Goal: Task Accomplishment & Management: Use online tool/utility

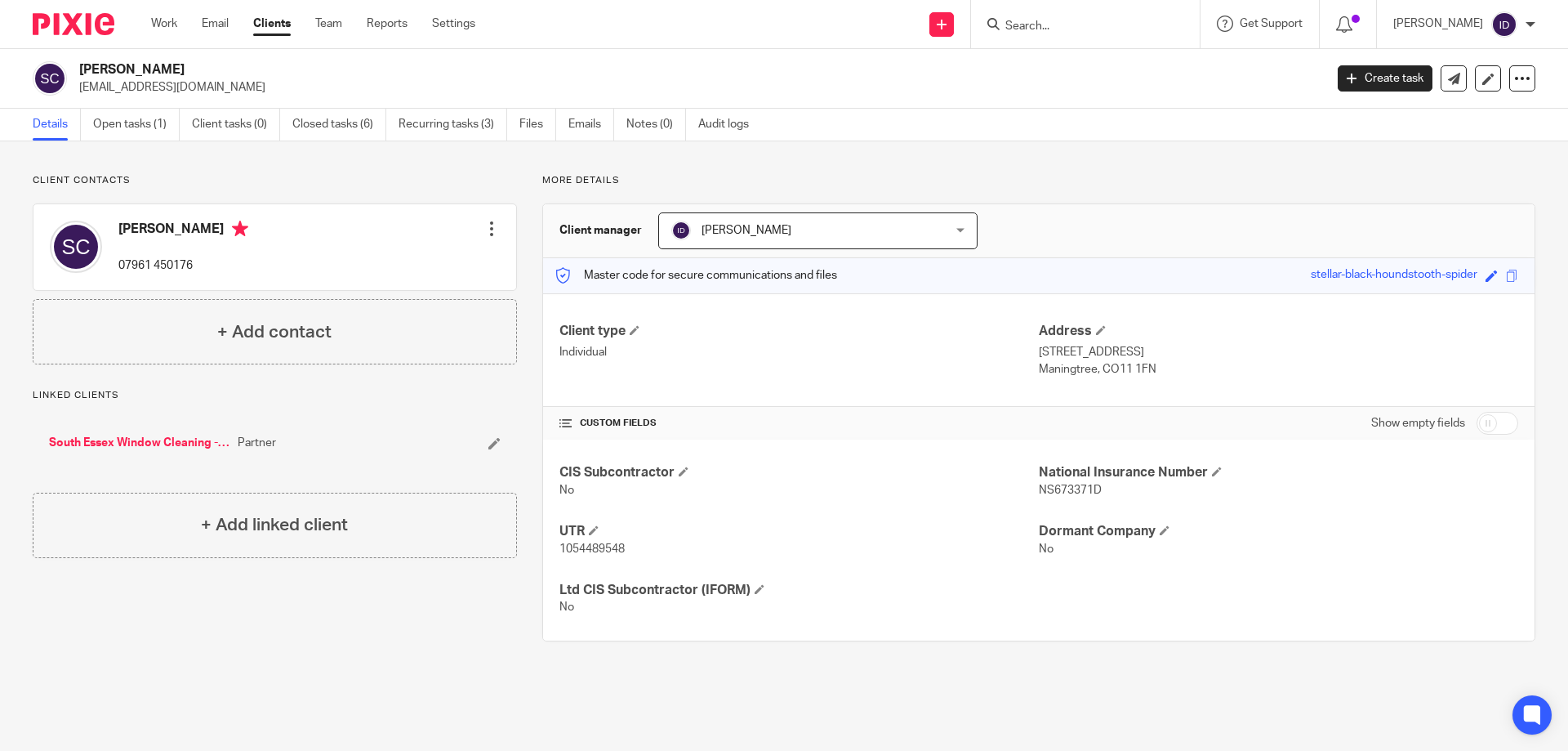
click at [1094, 36] on div at bounding box center [1085, 24] width 228 height 48
click at [1054, 26] on input "Search" at bounding box center [1077, 26] width 147 height 15
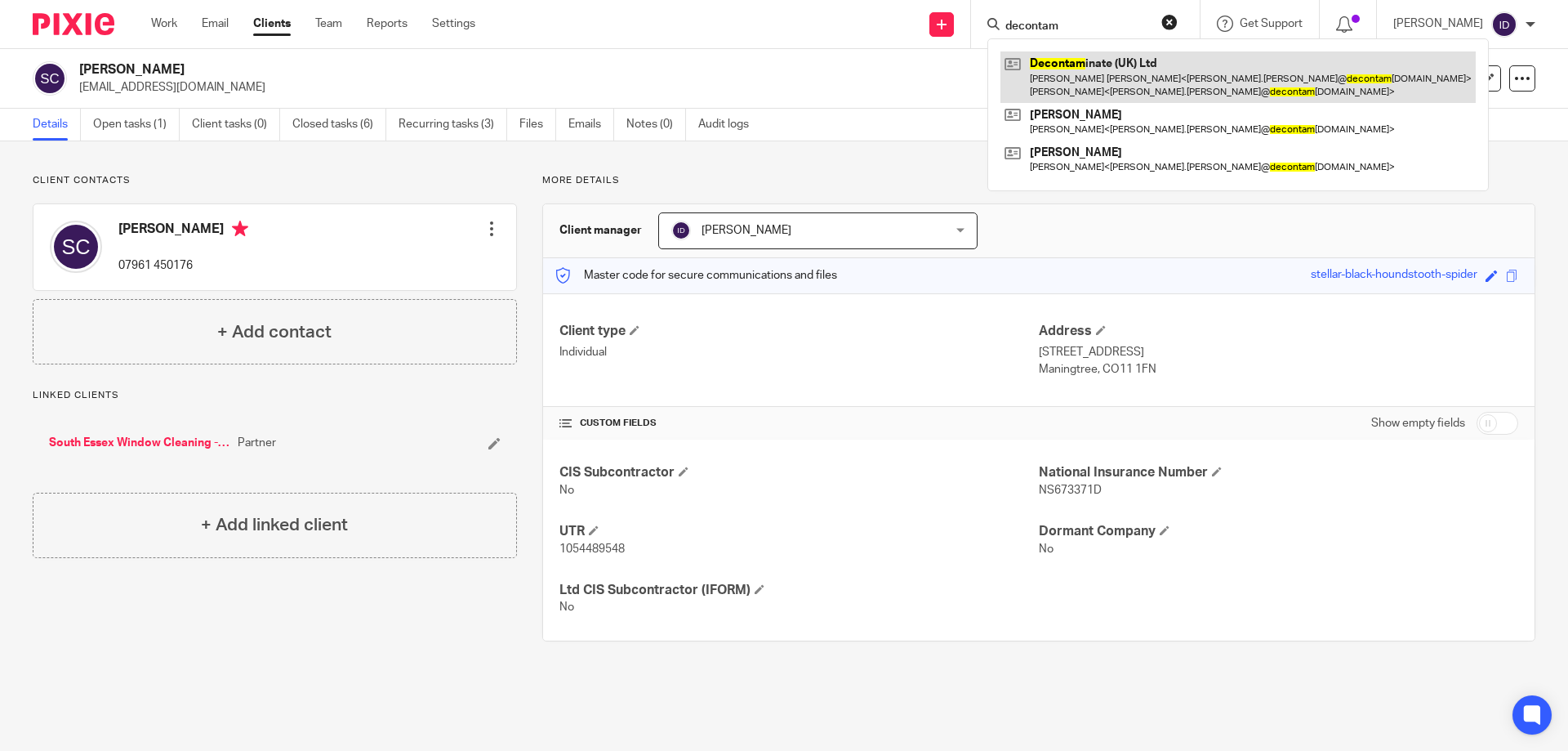
type input "decontam"
click at [1087, 79] on link at bounding box center [1238, 76] width 476 height 50
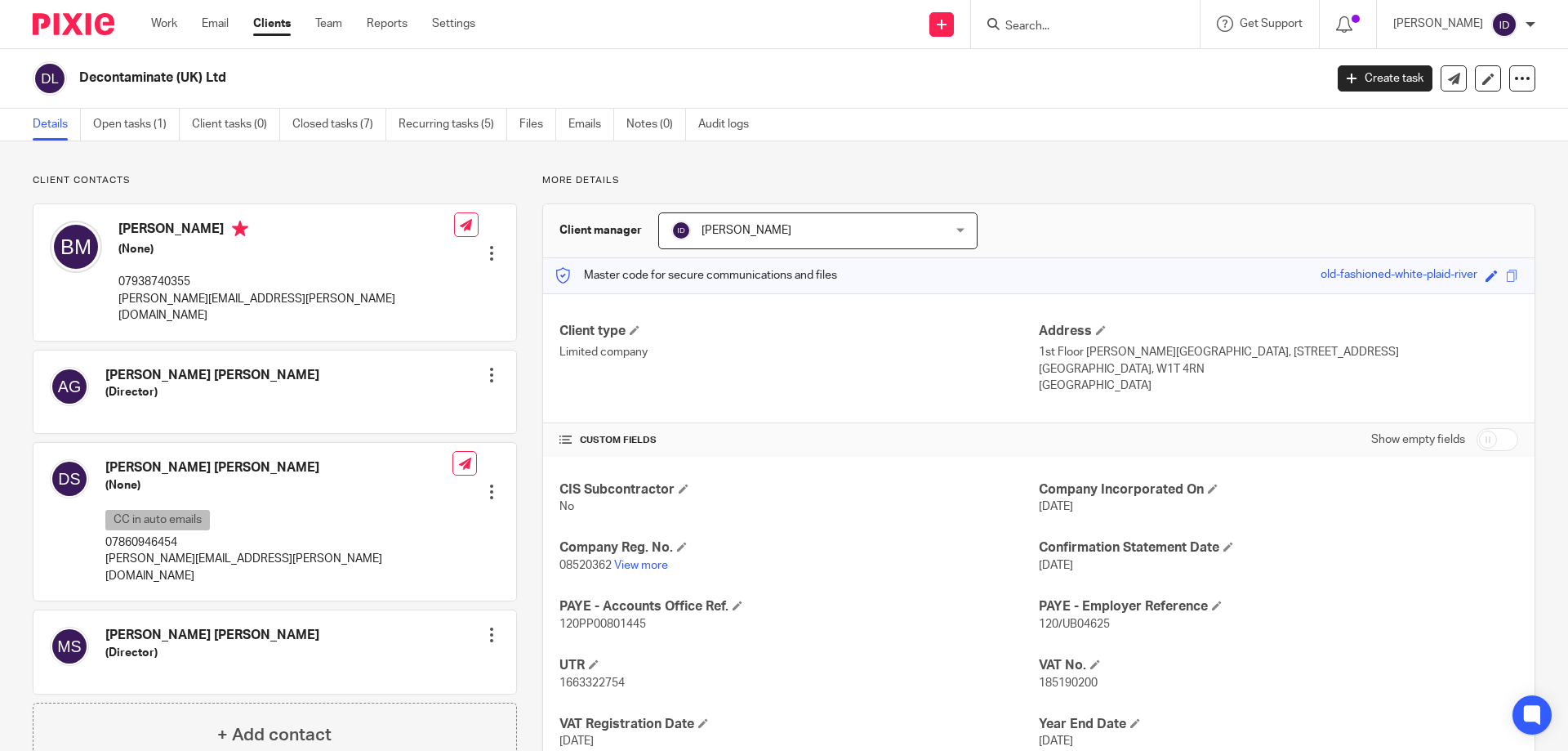
drag, startPoint x: 1447, startPoint y: 344, endPoint x: 1202, endPoint y: 256, distance: 260.3
click at [1447, 344] on p "1st Floor [PERSON_NAME][GEOGRAPHIC_DATA], [STREET_ADDRESS]" at bounding box center [1279, 353] width 479 height 16
click at [1074, 26] on input "Search" at bounding box center [1077, 26] width 147 height 15
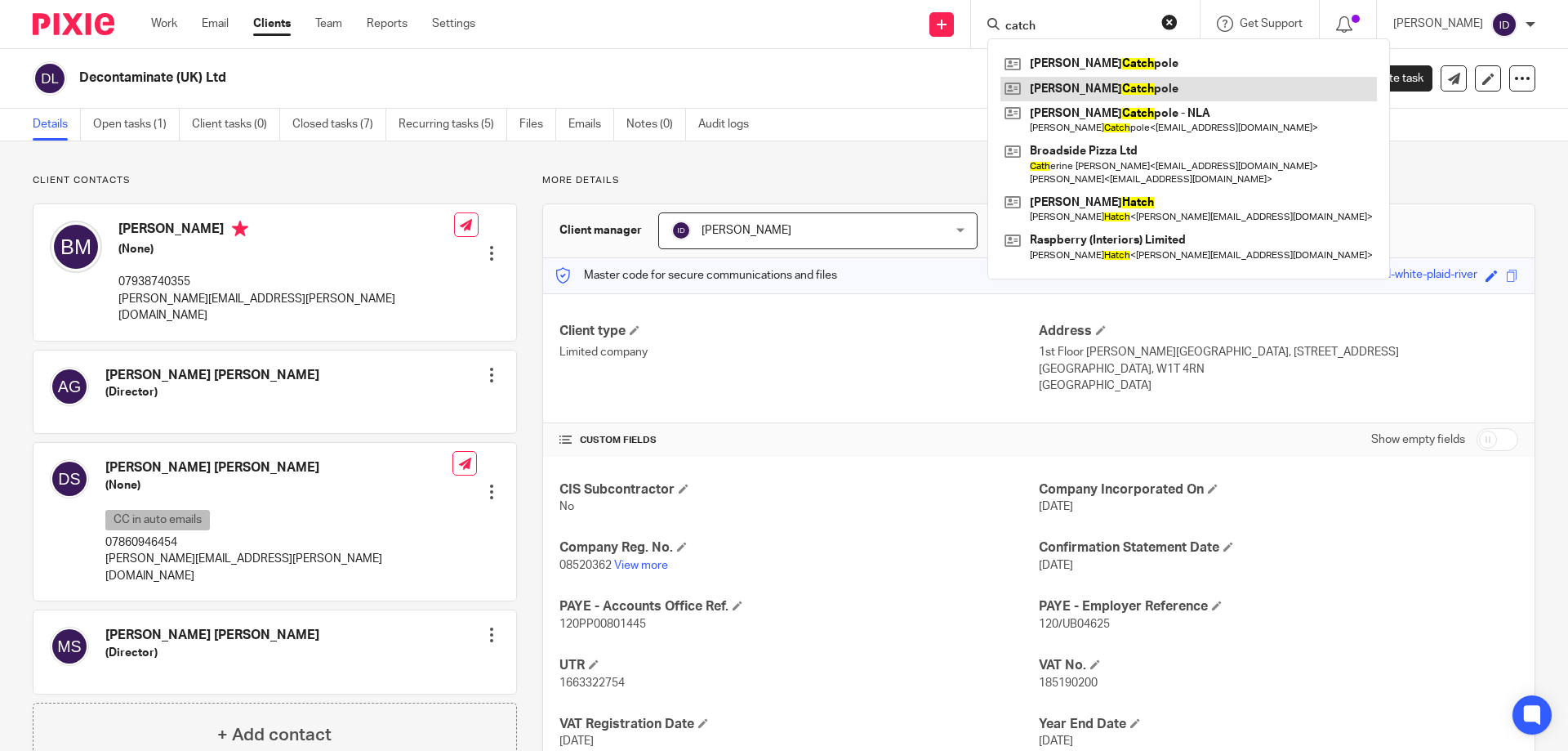
type input "catch"
click at [1087, 89] on link at bounding box center [1189, 89] width 376 height 25
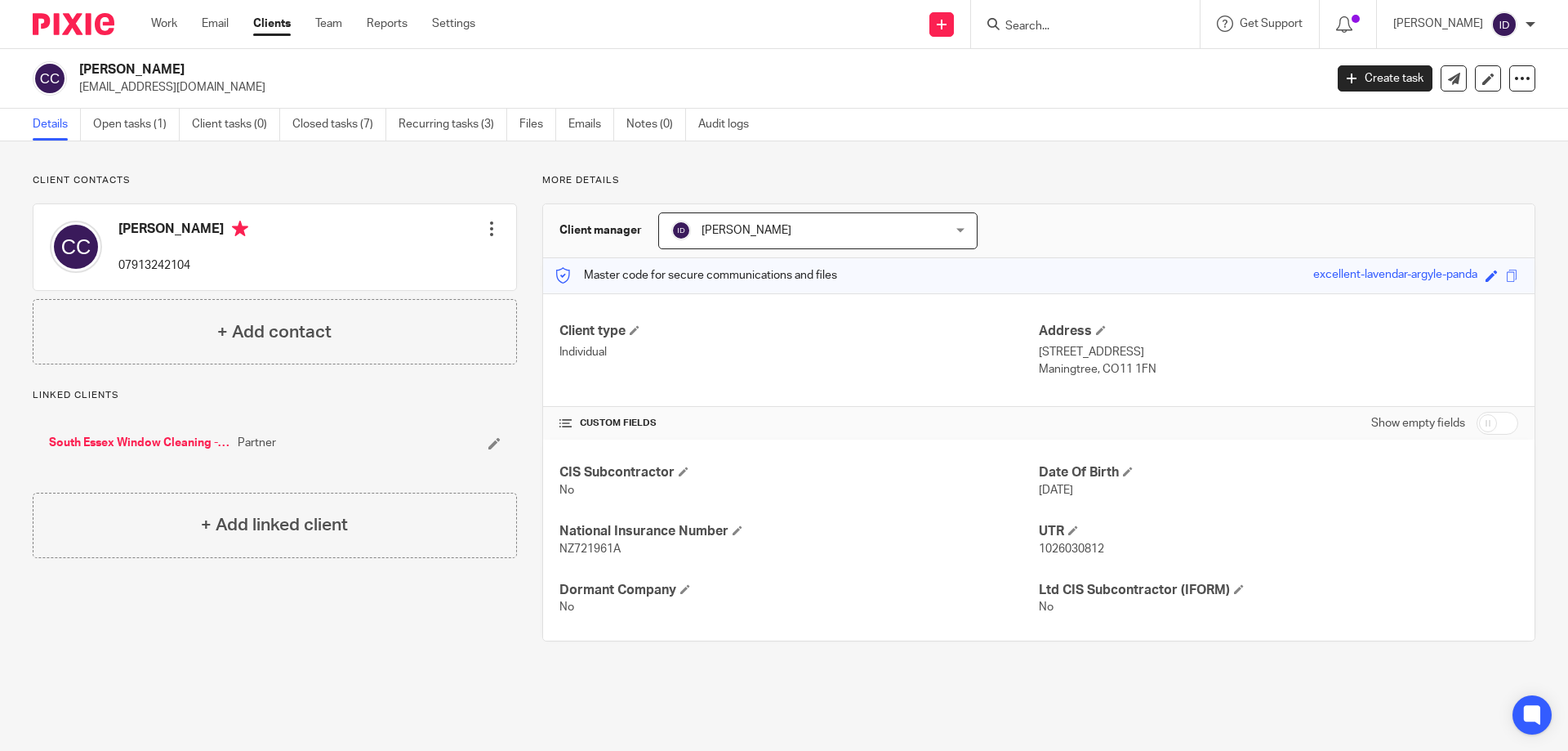
click at [1108, 35] on form at bounding box center [1090, 24] width 174 height 20
click at [1060, 28] on input "Search" at bounding box center [1077, 26] width 147 height 15
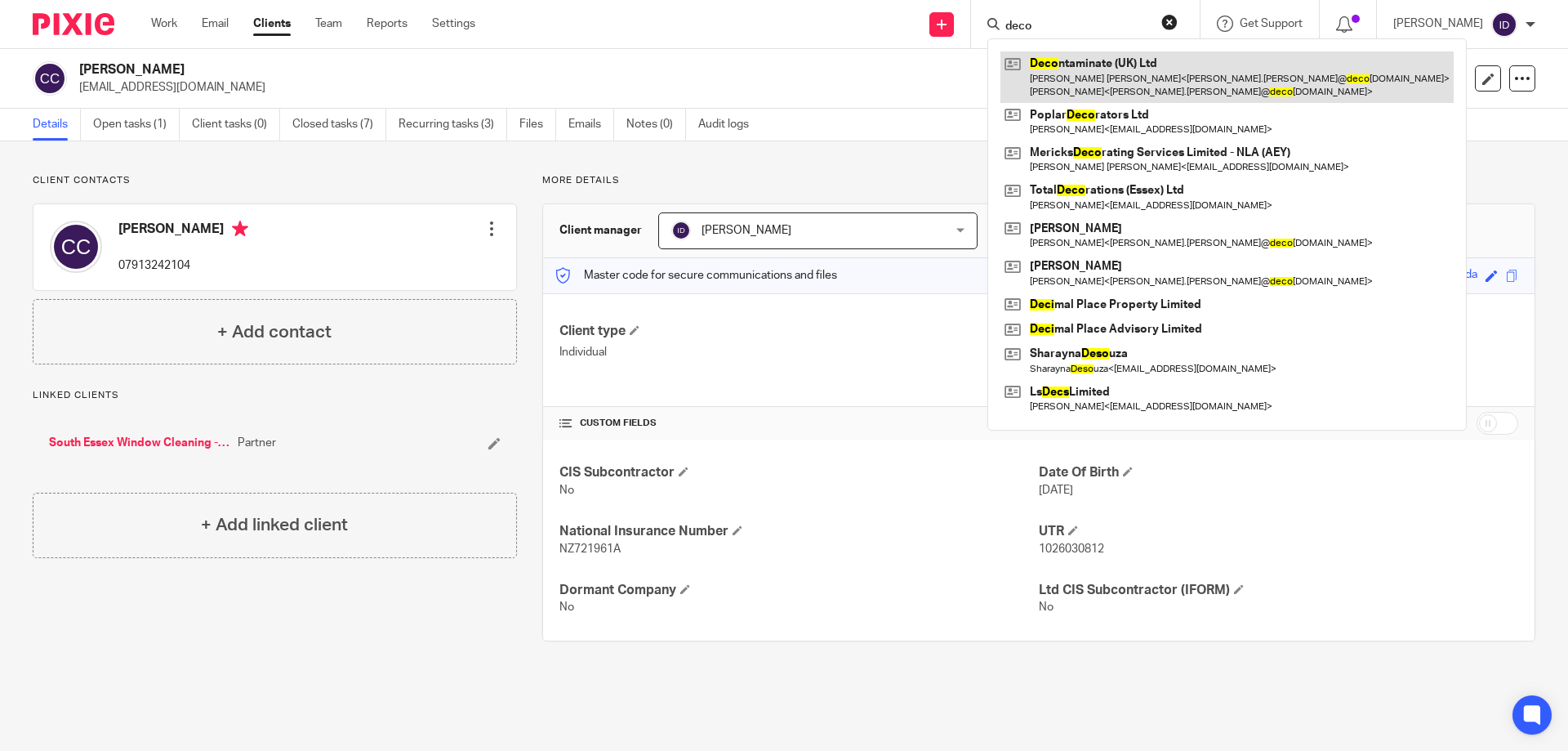
type input "deco"
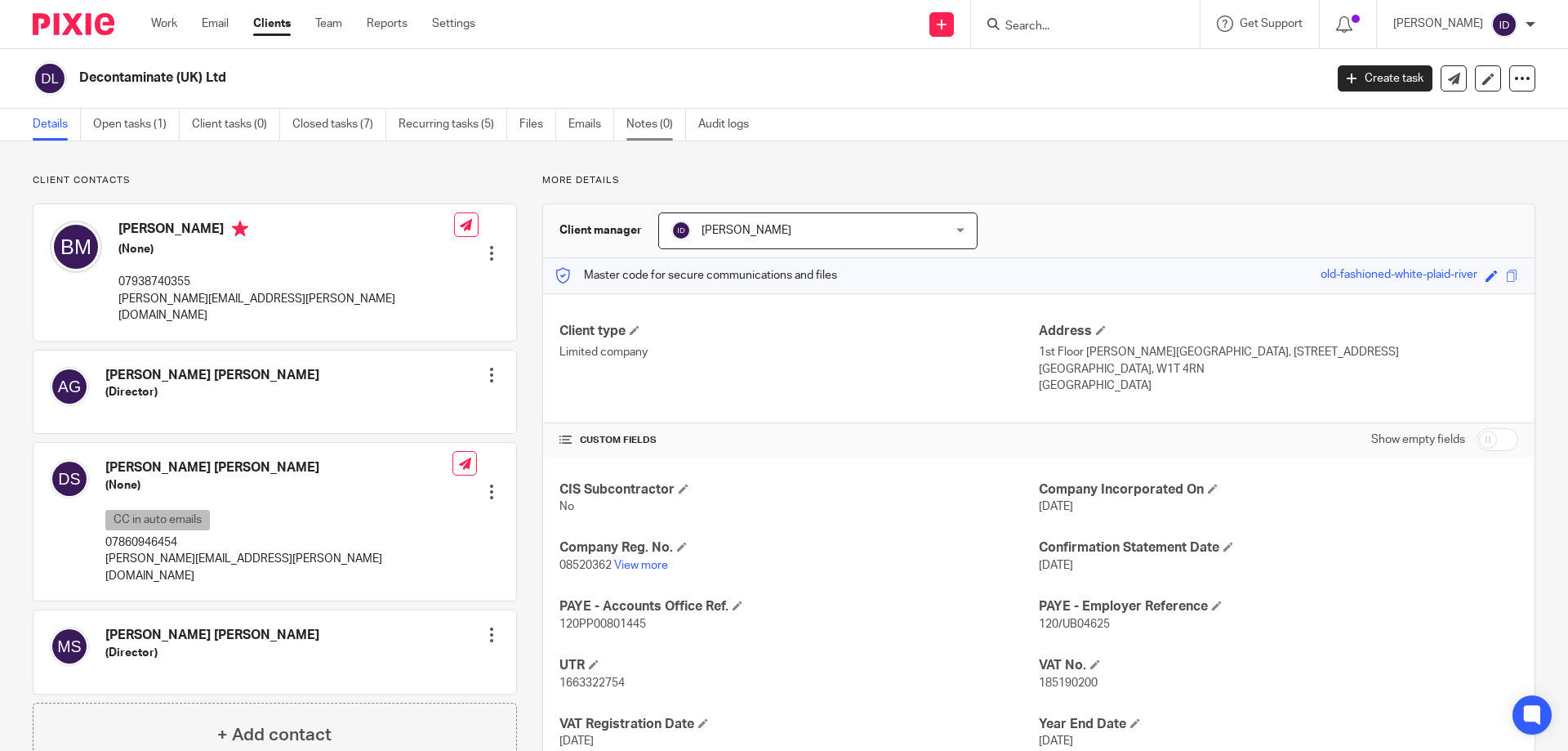
click at [674, 129] on link "Notes (0)" at bounding box center [656, 124] width 59 height 32
click at [660, 122] on link "Notes (0)" at bounding box center [656, 124] width 59 height 32
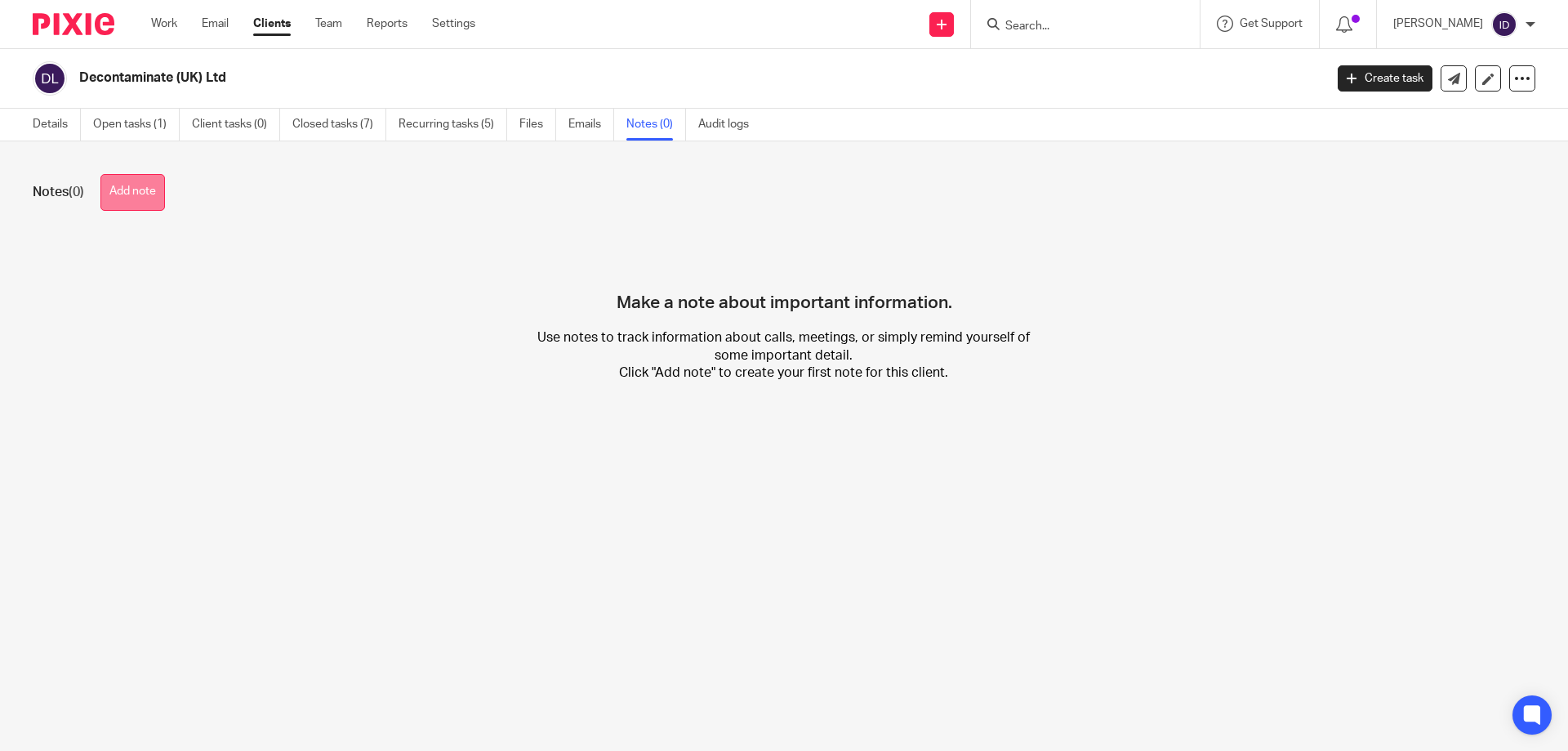
click at [131, 190] on button "Add note" at bounding box center [132, 193] width 65 height 37
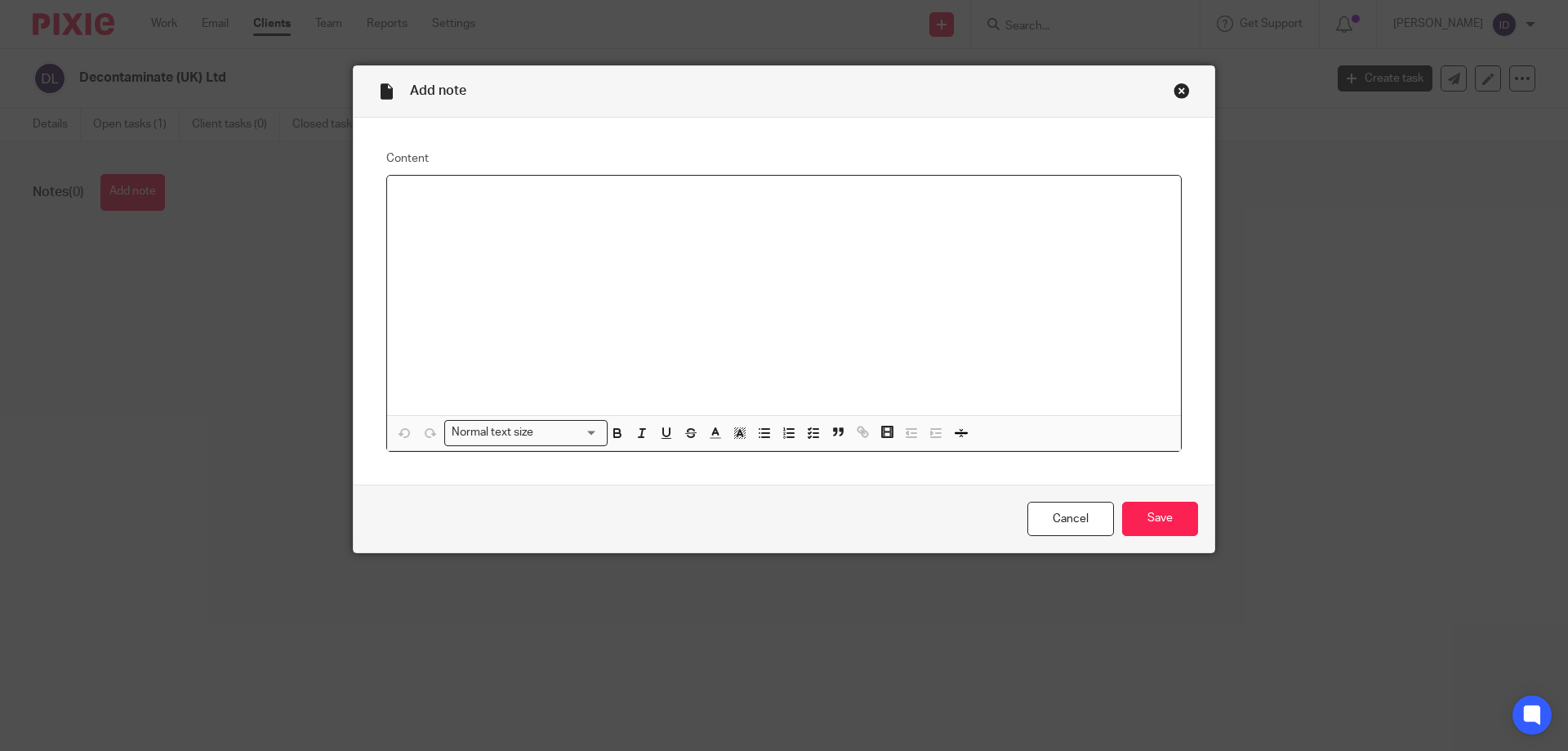
click at [500, 219] on div at bounding box center [784, 295] width 794 height 239
drag, startPoint x: 394, startPoint y: 214, endPoint x: 599, endPoint y: 215, distance: 205.0
click at [599, 215] on p "bradley.macklin@decontaminateuk.com" at bounding box center [784, 213] width 768 height 16
copy p "bradley.macklin@decontaminateuk.com"
drag, startPoint x: 393, startPoint y: 227, endPoint x: 510, endPoint y: 230, distance: 117.0
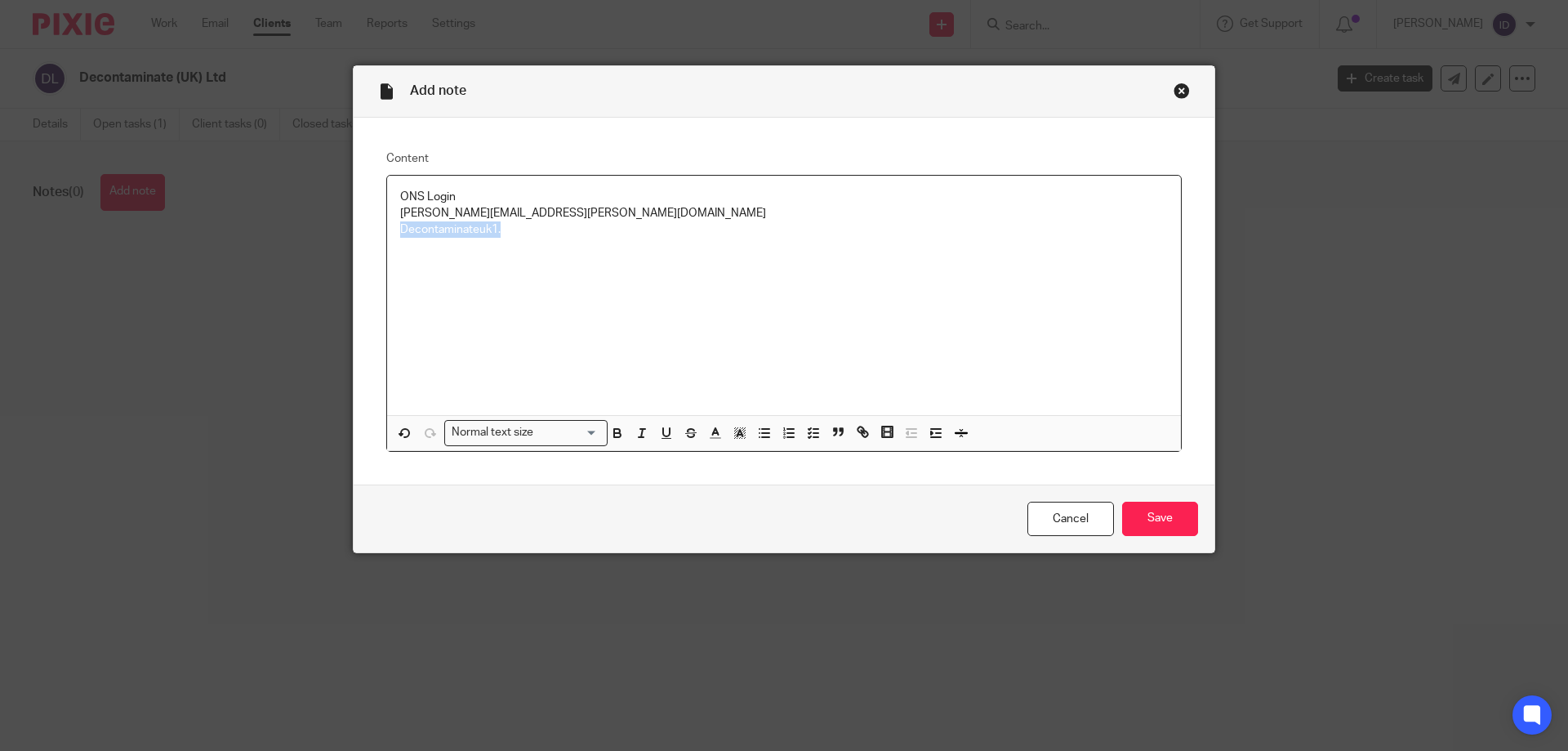
click at [510, 230] on div "ONS Login bradley.macklin@decontaminateuk.com Decontaminateuk1." at bounding box center [784, 295] width 794 height 239
copy p "Decontaminateuk1."
click at [809, 272] on div "ONS Login bradley.macklin@decontaminateuk.com Decontaminateuk1." at bounding box center [784, 295] width 794 height 239
click at [1163, 506] on input "Save" at bounding box center [1160, 519] width 76 height 35
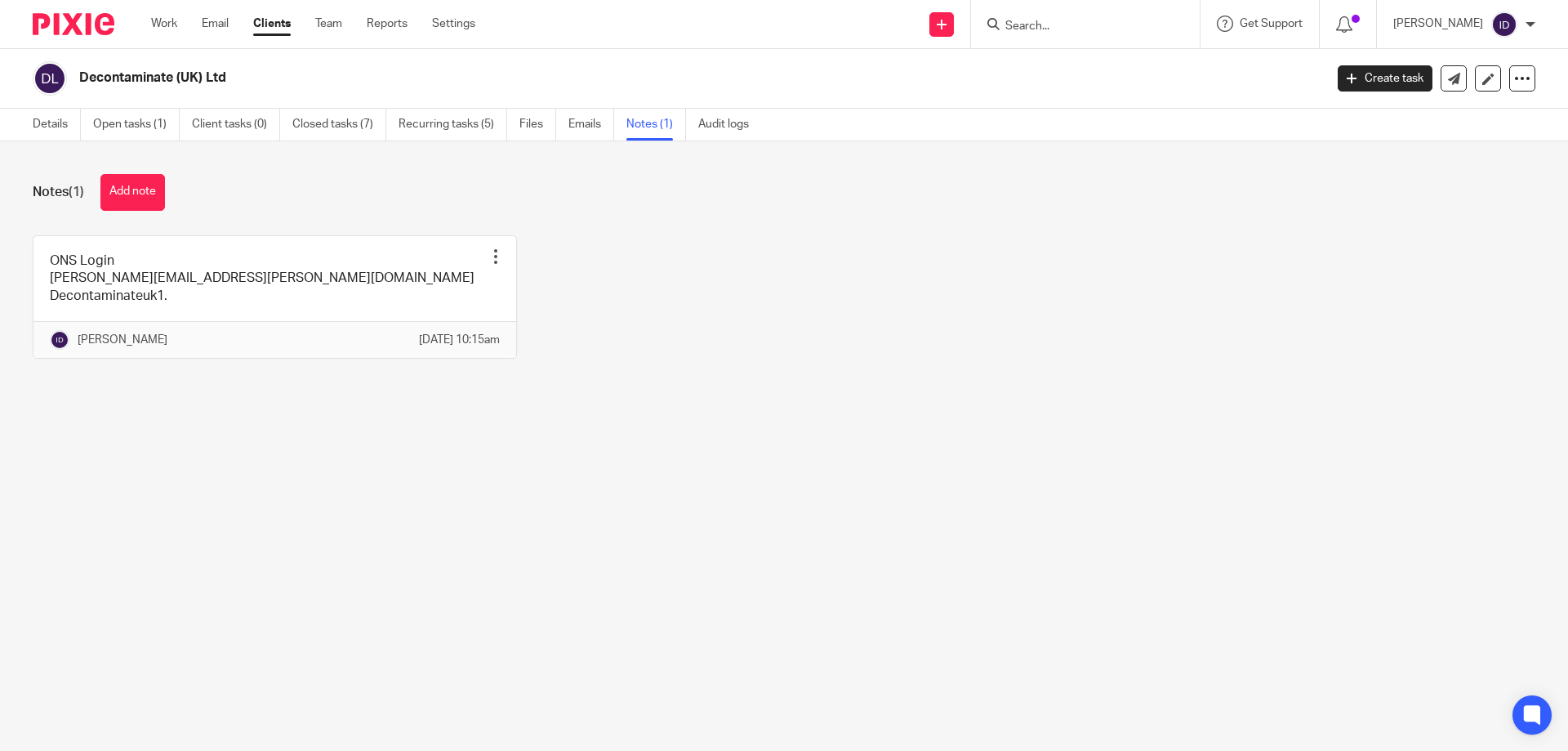
click at [1064, 26] on input "Search" at bounding box center [1077, 26] width 147 height 15
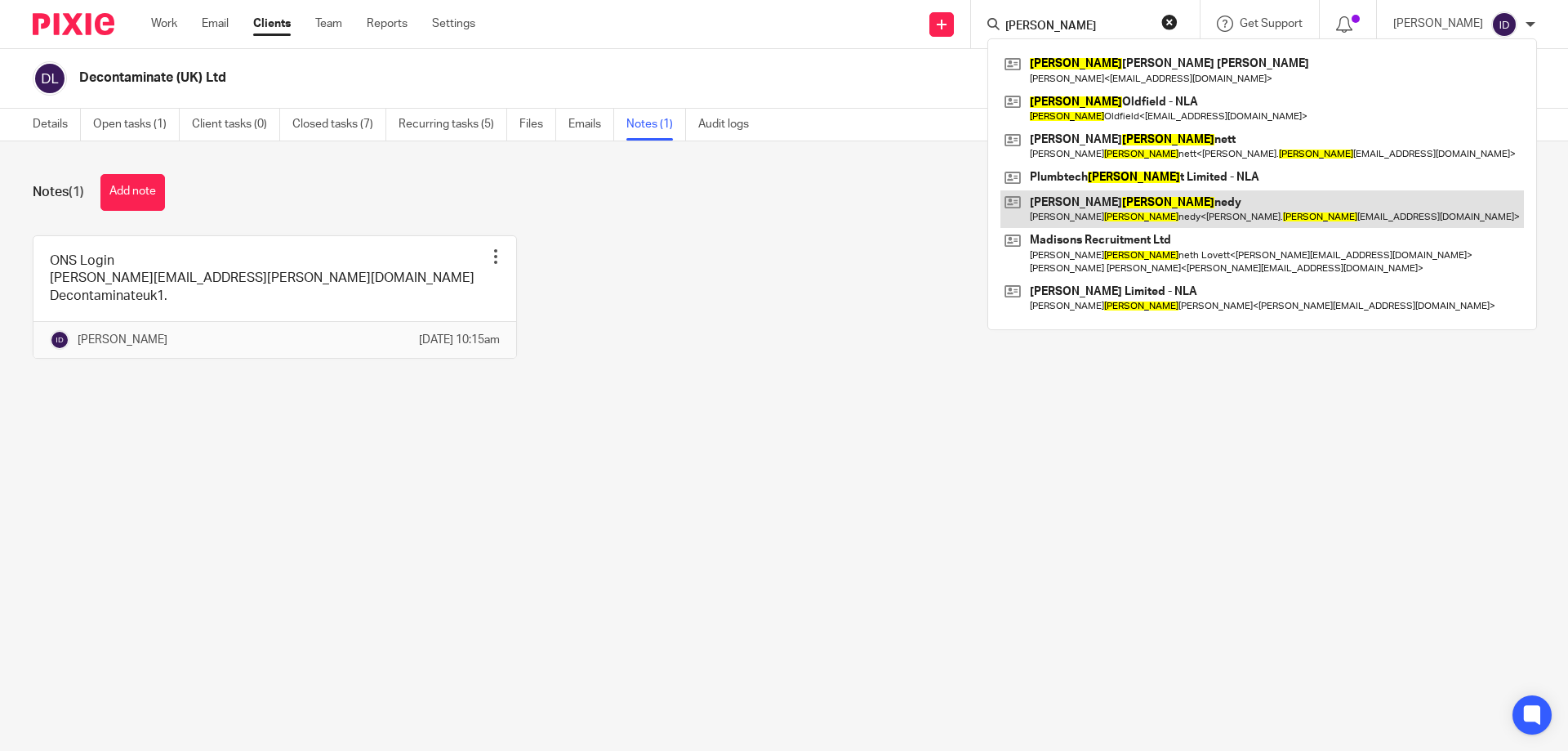
type input "ken"
click at [1157, 197] on link at bounding box center [1262, 208] width 523 height 37
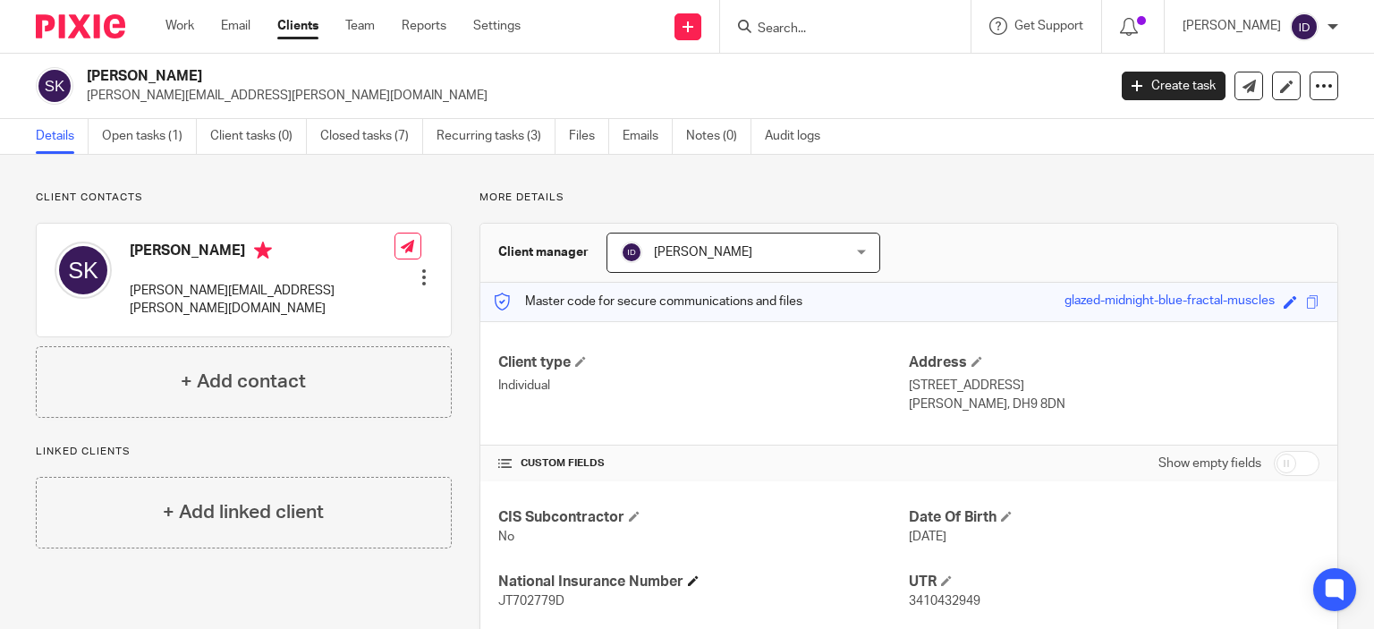
click at [763, 583] on h4 "National Insurance Number" at bounding box center [703, 581] width 411 height 19
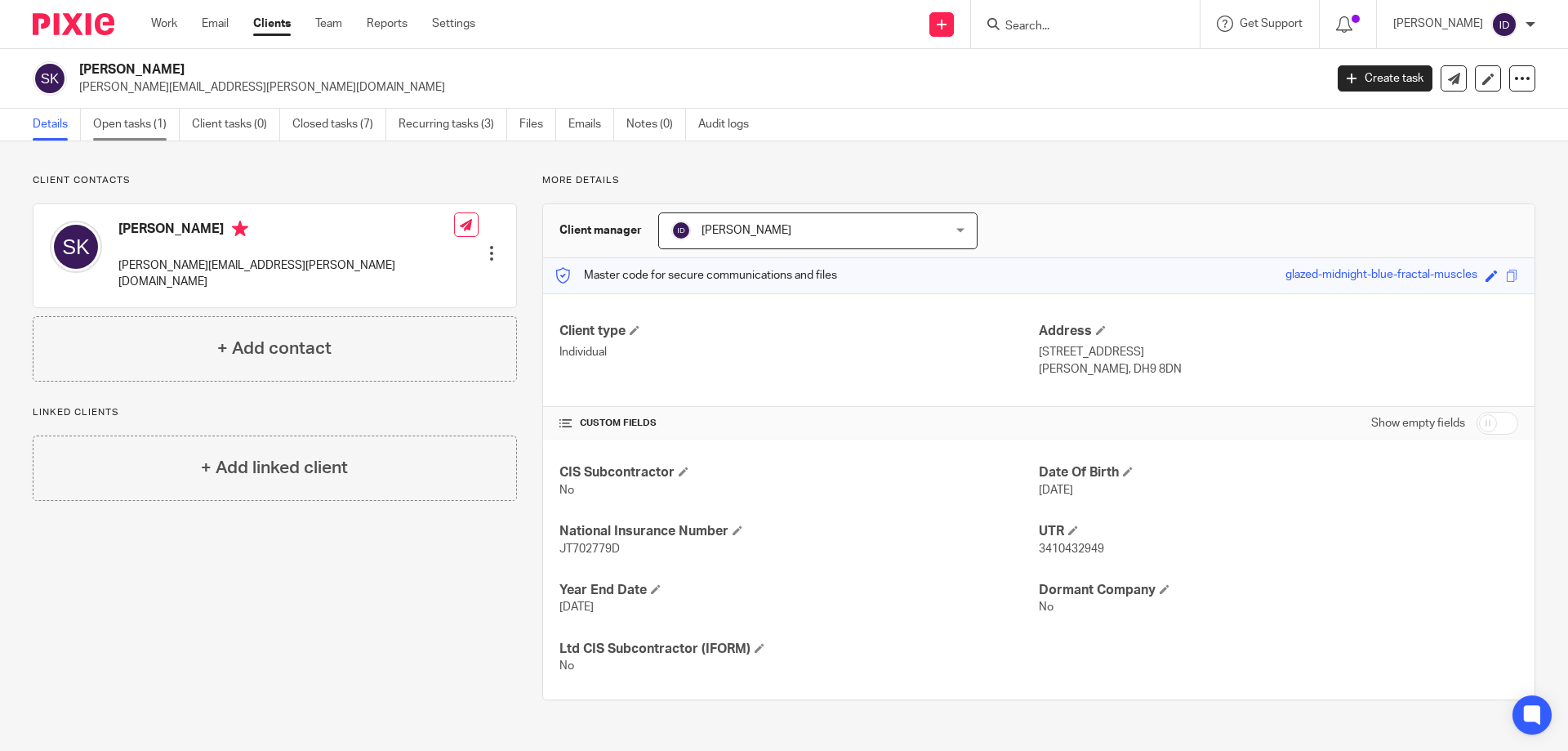
click at [146, 116] on link "Open tasks (1)" at bounding box center [136, 124] width 87 height 32
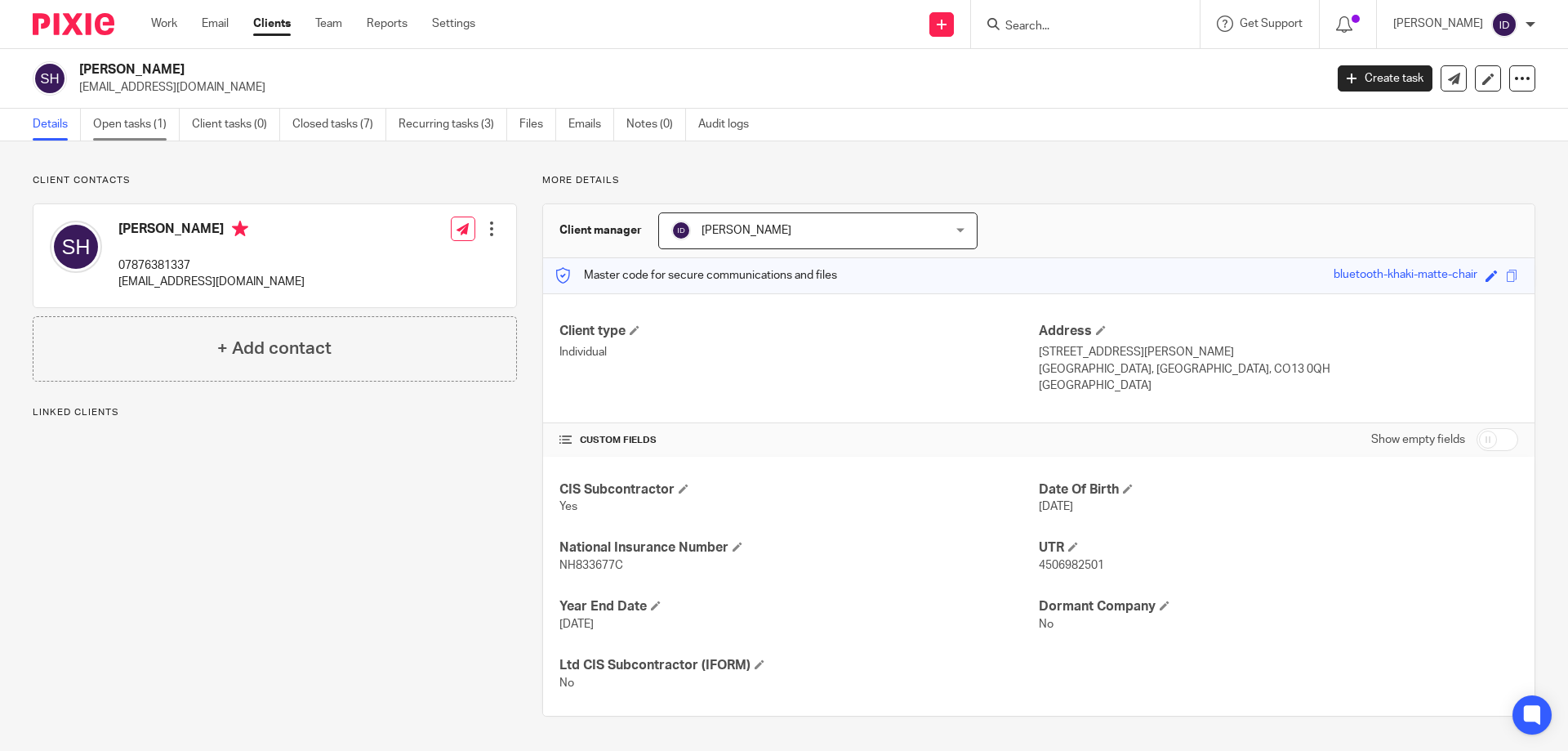
click at [110, 123] on link "Open tasks (1)" at bounding box center [136, 124] width 87 height 32
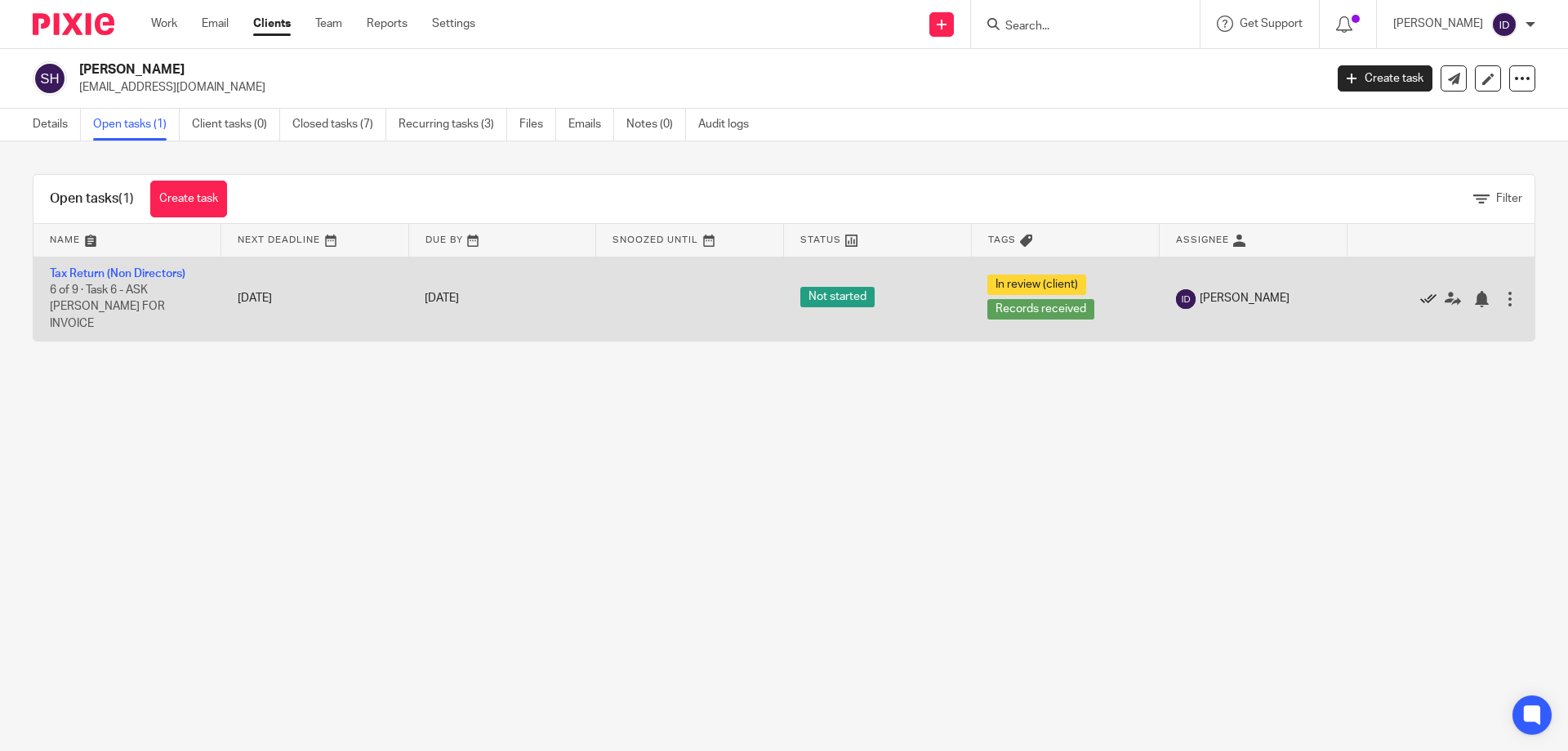
click at [1420, 291] on icon at bounding box center [1428, 299] width 16 height 16
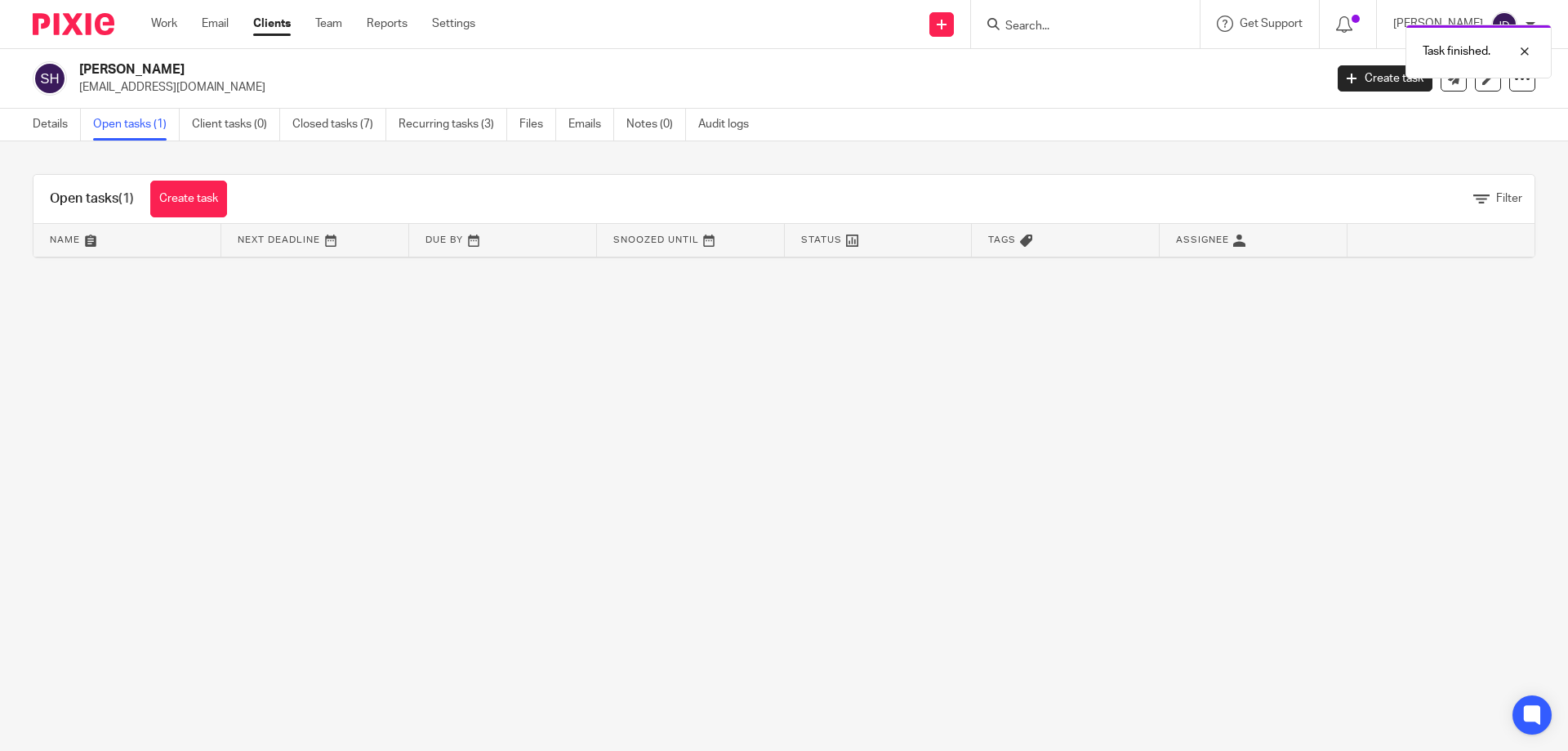
click at [1069, 18] on div "Task finished." at bounding box center [1168, 48] width 768 height 62
click at [1052, 21] on div "Task finished." at bounding box center [1168, 48] width 768 height 62
click at [1049, 20] on input "Search" at bounding box center [1077, 26] width 147 height 15
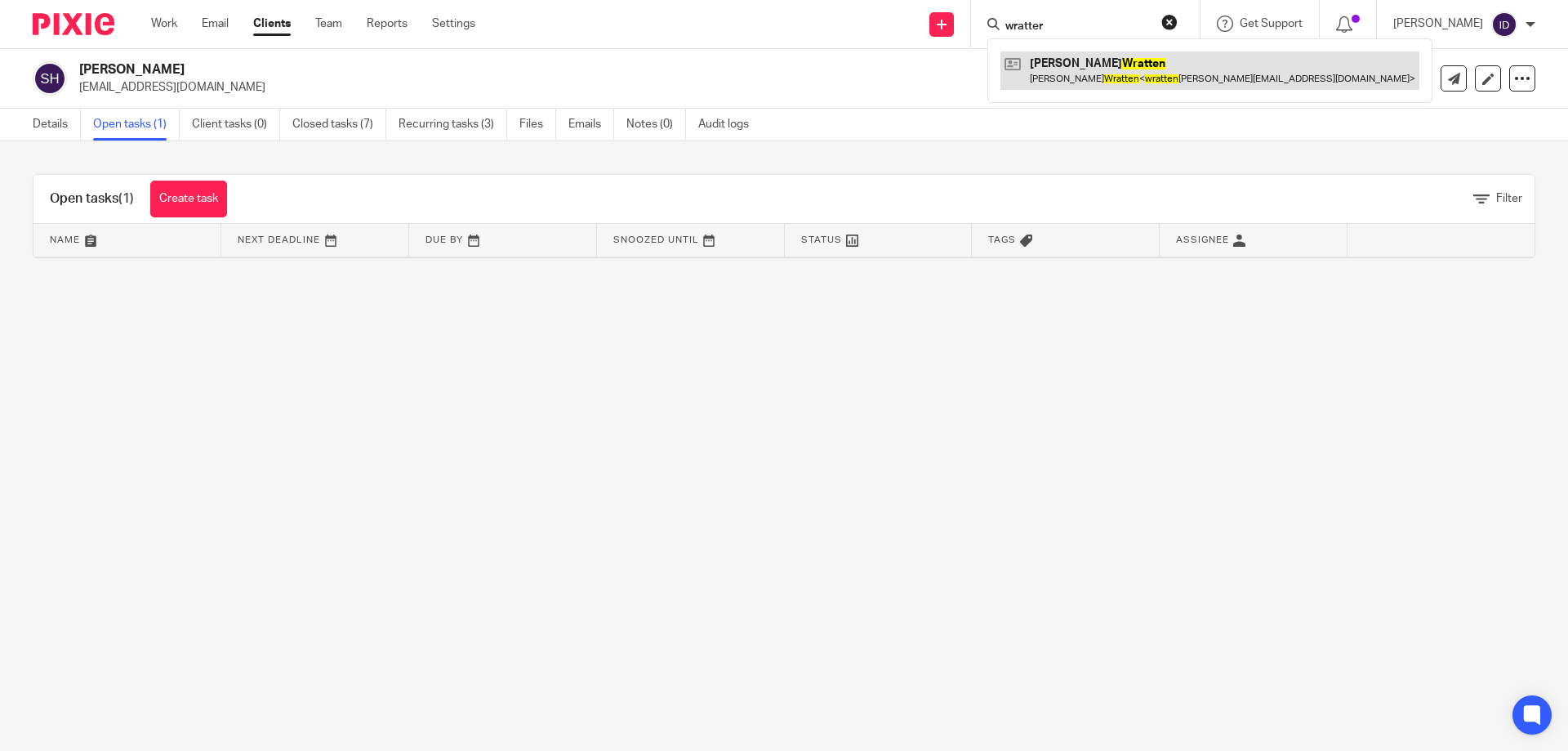
type input "wratter"
click at [1102, 66] on link at bounding box center [1210, 69] width 419 height 37
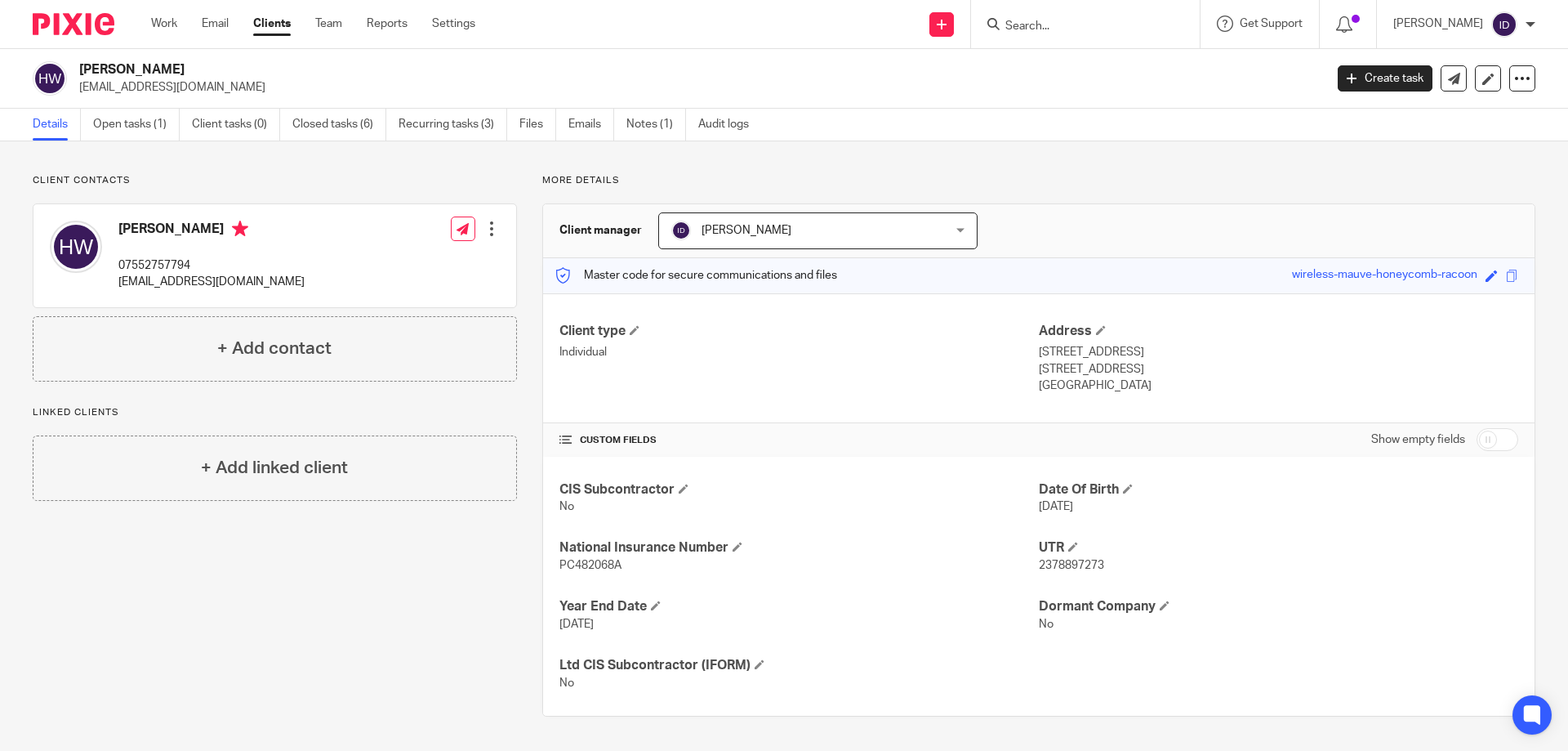
drag, startPoint x: 144, startPoint y: 129, endPoint x: 174, endPoint y: 200, distance: 77.1
click at [144, 129] on link "Open tasks (1)" at bounding box center [136, 124] width 87 height 32
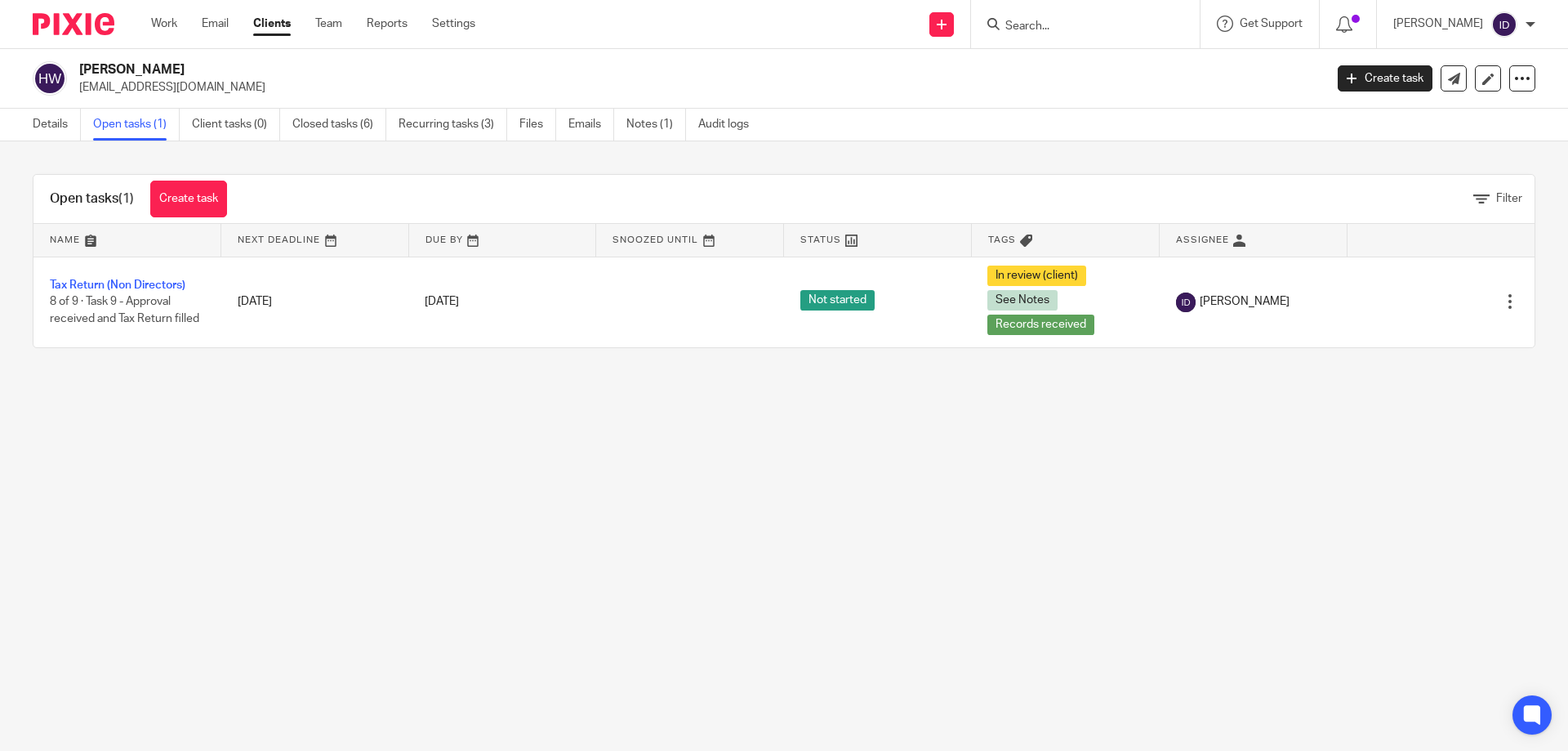
click at [426, 443] on main "[PERSON_NAME] [EMAIL_ADDRESS][DOMAIN_NAME] Create task Update from Companies Ho…" at bounding box center [784, 376] width 1568 height 751
click at [137, 380] on div "Open tasks (1) Create task Filter Name Next Deadline Due By Snoozed Until Statu…" at bounding box center [784, 261] width 1568 height 239
click at [247, 408] on main "[PERSON_NAME] [EMAIL_ADDRESS][DOMAIN_NAME] Create task Update from Companies Ho…" at bounding box center [784, 376] width 1568 height 751
click at [239, 376] on div "Open tasks (1) Create task Filter Name Next Deadline Due By Snoozed Until Statu…" at bounding box center [784, 261] width 1568 height 239
click at [156, 421] on main "[PERSON_NAME] [EMAIL_ADDRESS][DOMAIN_NAME] Create task Update from Companies Ho…" at bounding box center [784, 376] width 1568 height 751
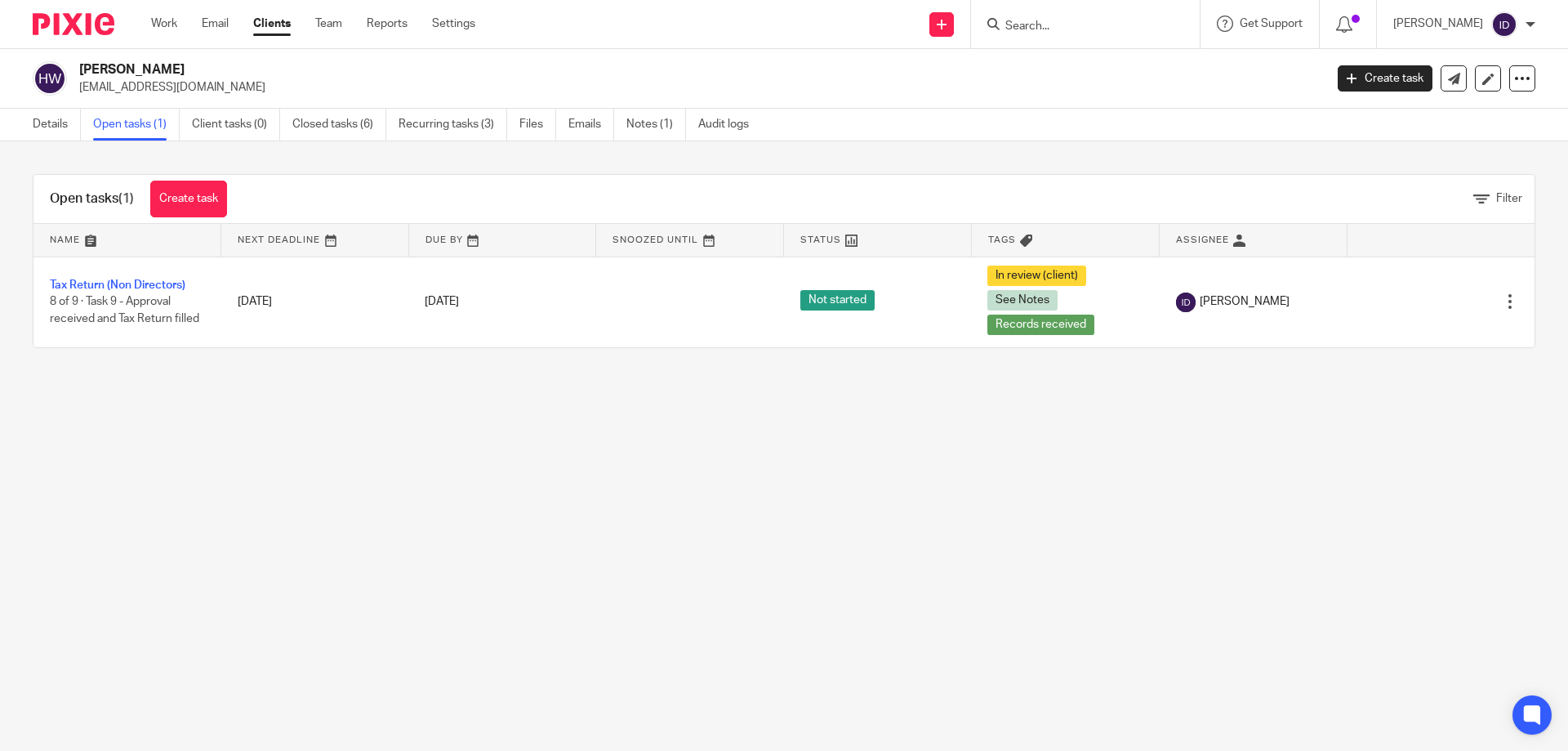
click at [157, 418] on main "[PERSON_NAME] [EMAIL_ADDRESS][DOMAIN_NAME] Create task Update from Companies Ho…" at bounding box center [784, 376] width 1568 height 751
click at [163, 398] on main "[PERSON_NAME] [EMAIL_ADDRESS][DOMAIN_NAME] Create task Update from Companies Ho…" at bounding box center [784, 376] width 1568 height 751
click at [182, 417] on main "[PERSON_NAME] [EMAIL_ADDRESS][DOMAIN_NAME] Create task Update from Companies Ho…" at bounding box center [784, 376] width 1568 height 751
click at [169, 399] on main "[PERSON_NAME] [EMAIL_ADDRESS][DOMAIN_NAME] Create task Update from Companies Ho…" at bounding box center [784, 376] width 1568 height 751
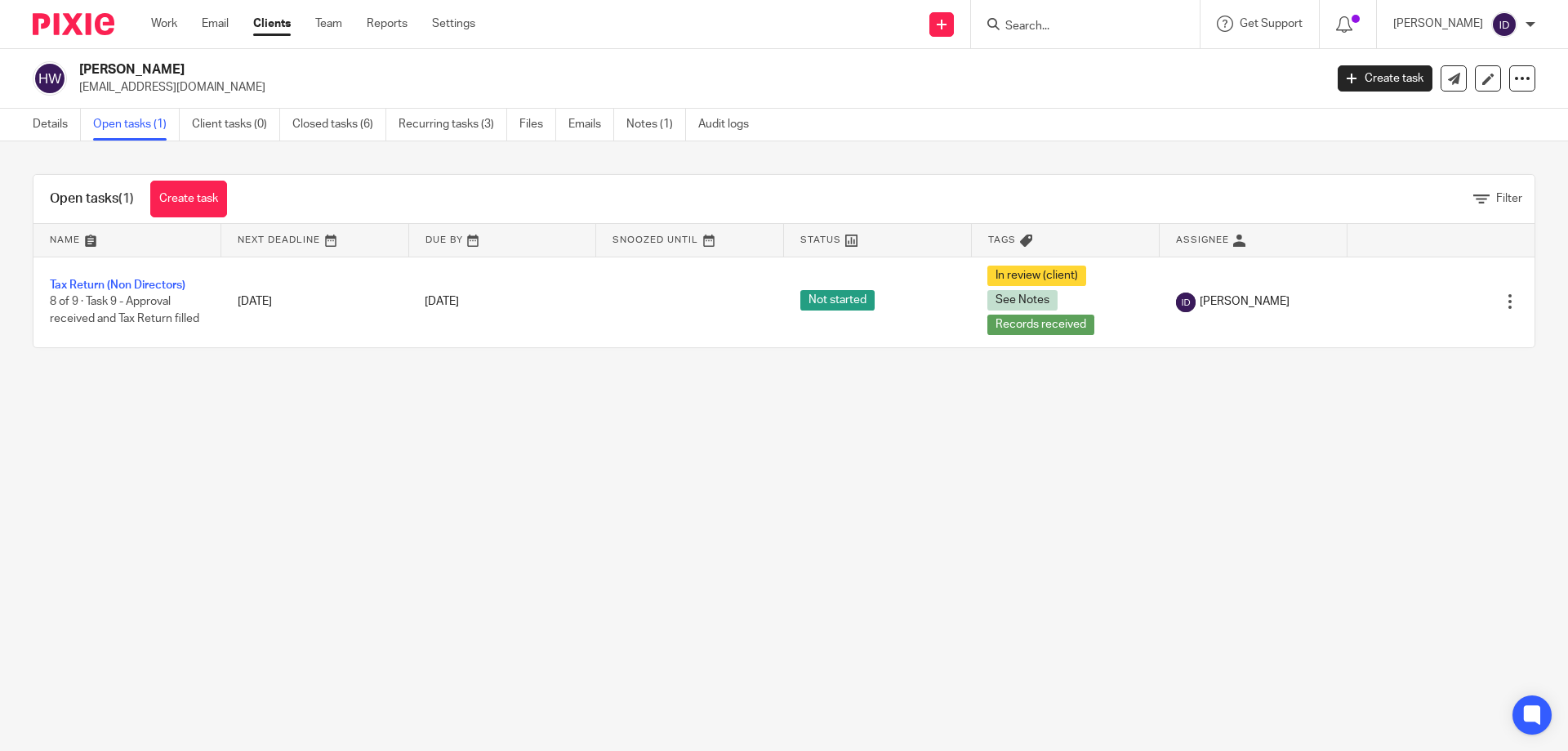
drag, startPoint x: 134, startPoint y: 418, endPoint x: 1019, endPoint y: 458, distance: 885.9
click at [1019, 458] on main "[PERSON_NAME] [EMAIL_ADDRESS][DOMAIN_NAME] Create task Update from Companies Ho…" at bounding box center [784, 376] width 1568 height 751
click at [985, 458] on main "[PERSON_NAME] [EMAIL_ADDRESS][DOMAIN_NAME] Create task Update from Companies Ho…" at bounding box center [784, 376] width 1568 height 751
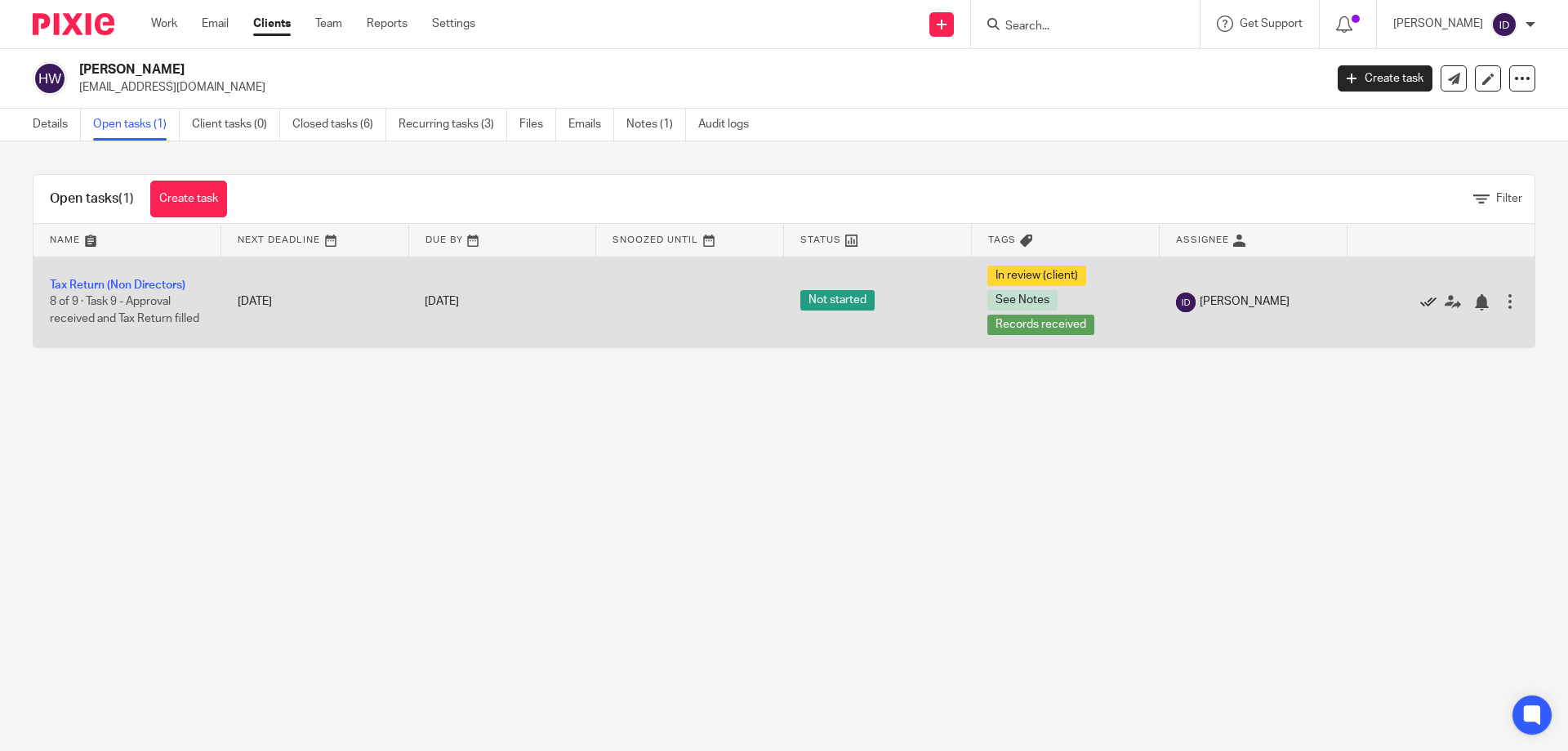
click at [1420, 304] on icon at bounding box center [1428, 302] width 16 height 16
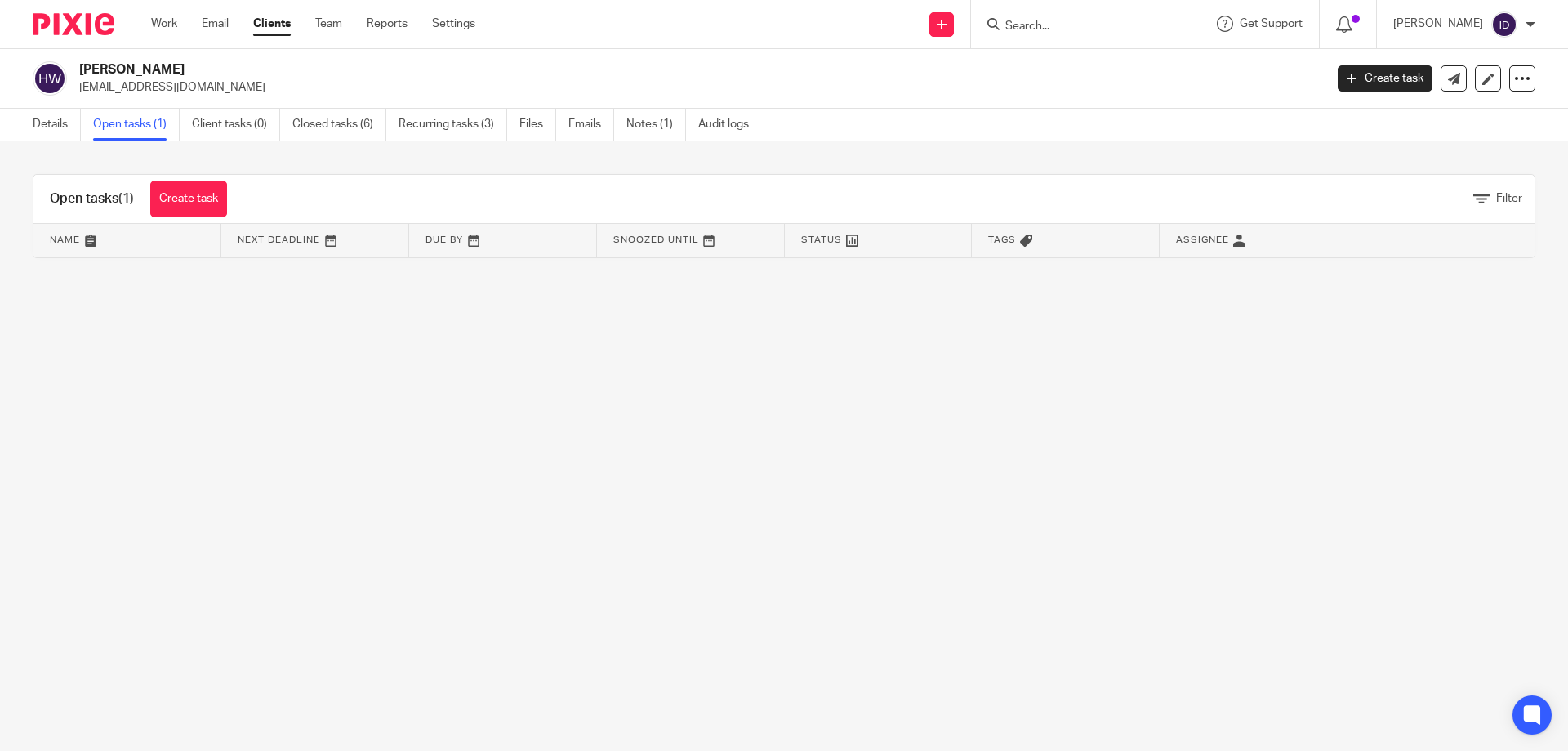
click at [1068, 26] on input "Search" at bounding box center [1077, 26] width 147 height 15
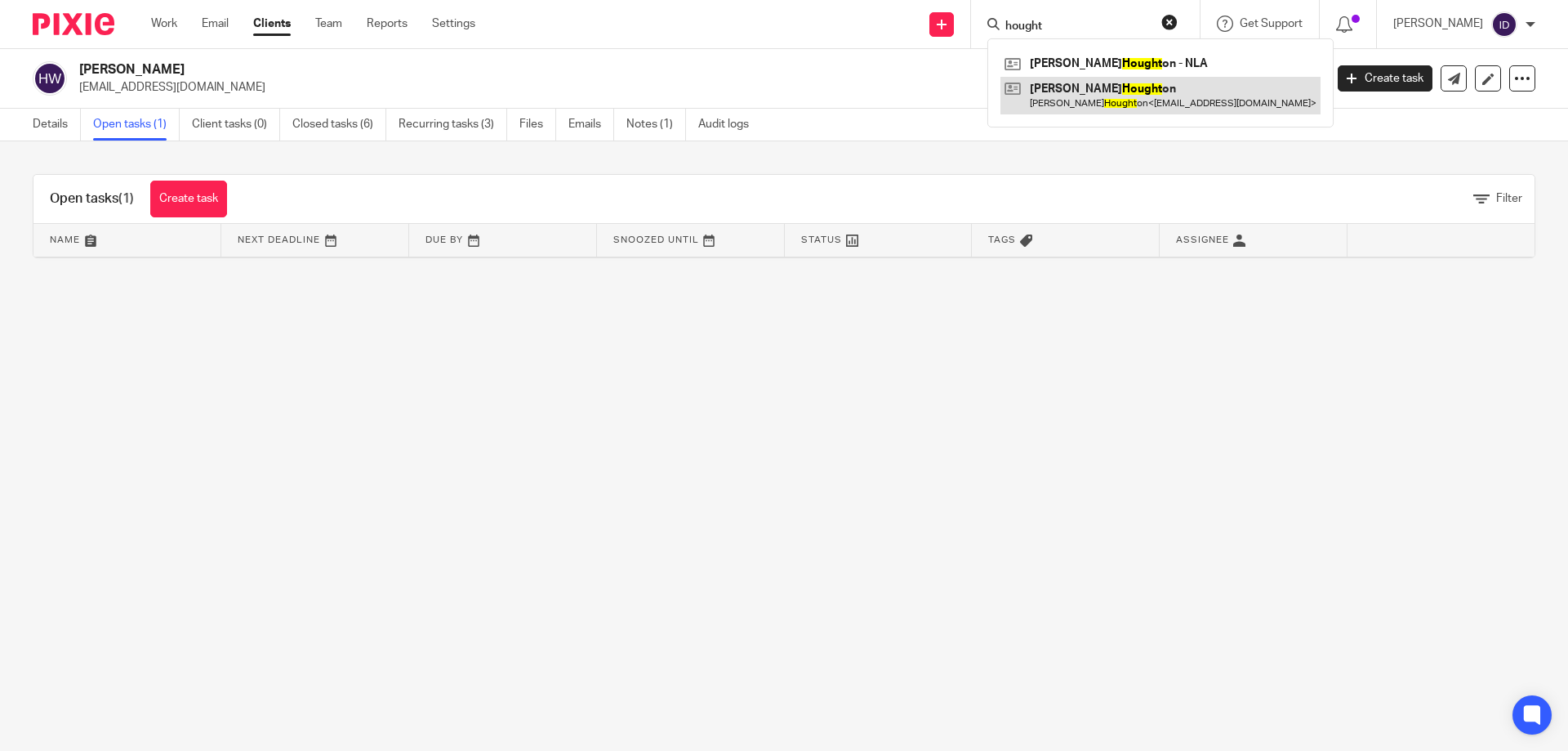
type input "hought"
click at [1113, 91] on link at bounding box center [1161, 95] width 321 height 37
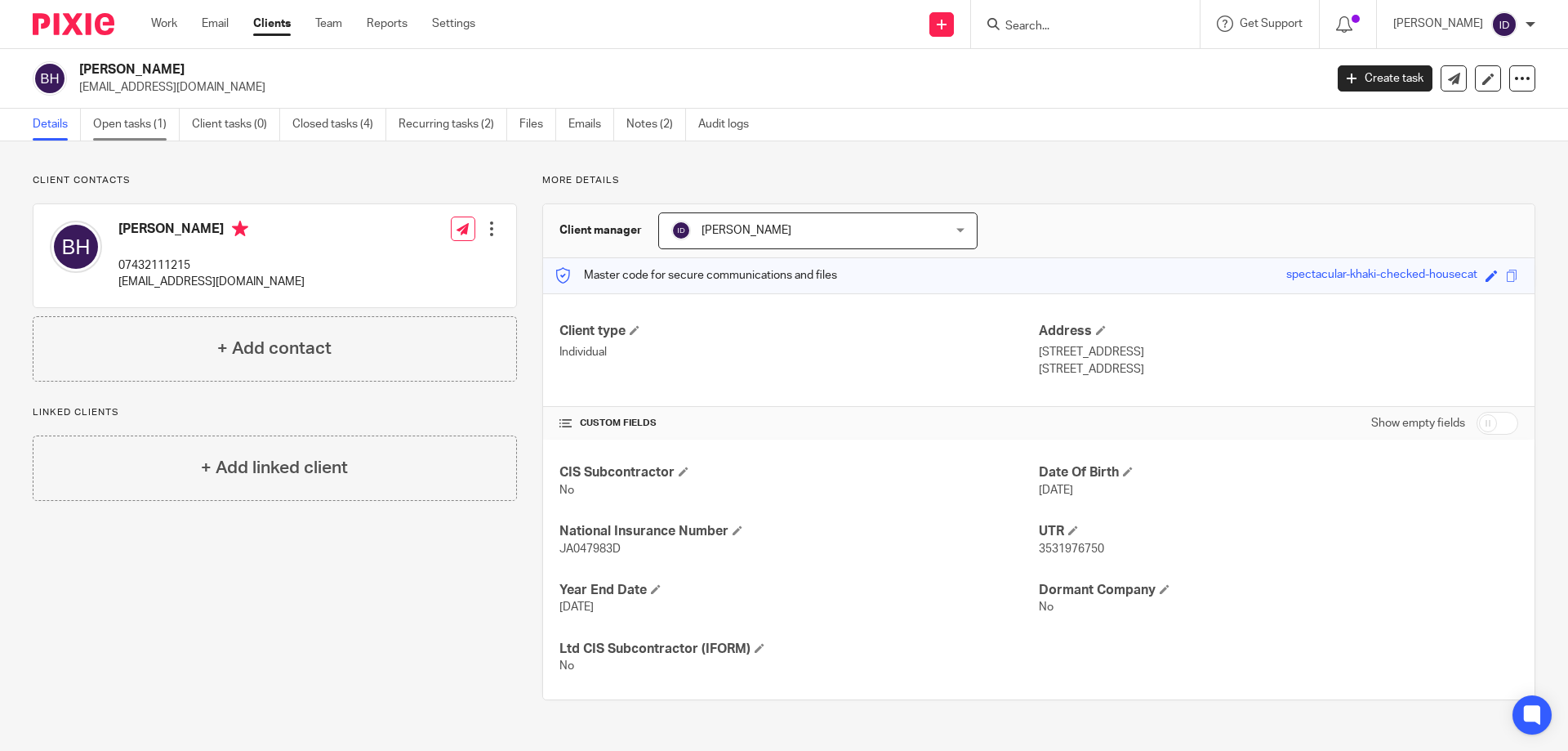
click at [142, 126] on link "Open tasks (1)" at bounding box center [136, 124] width 87 height 32
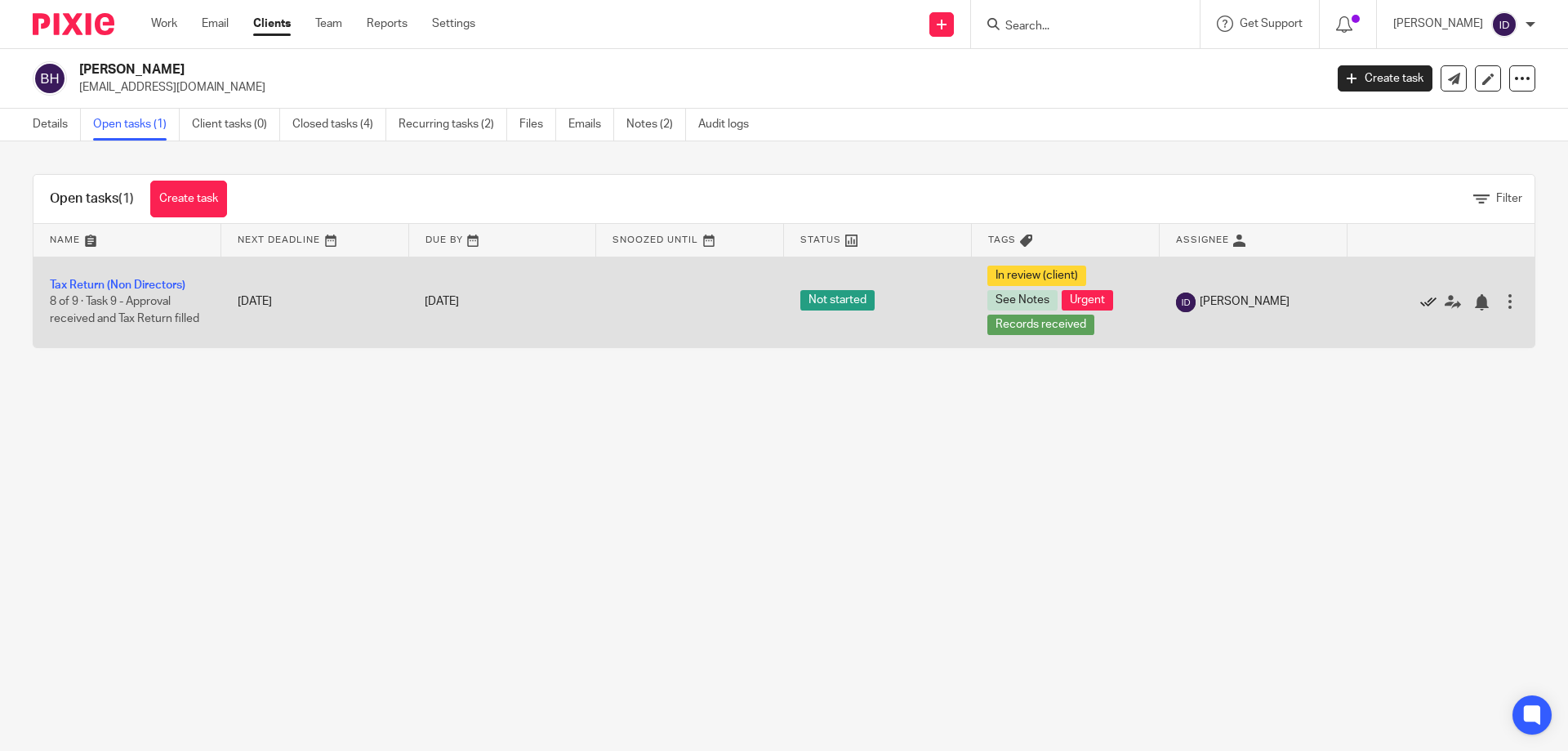
click at [1420, 301] on icon at bounding box center [1428, 302] width 16 height 16
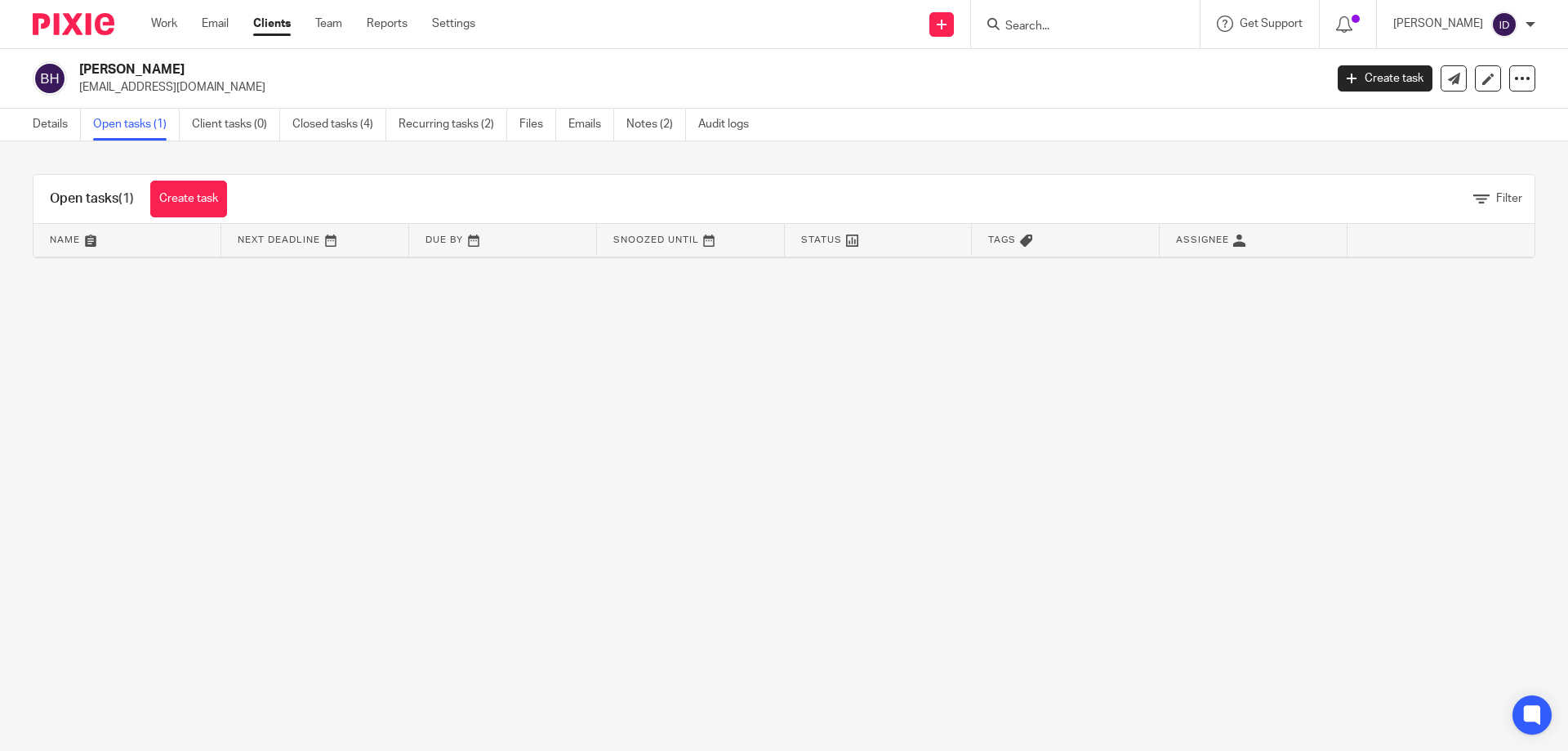
click at [1072, 27] on input "Search" at bounding box center [1077, 26] width 147 height 15
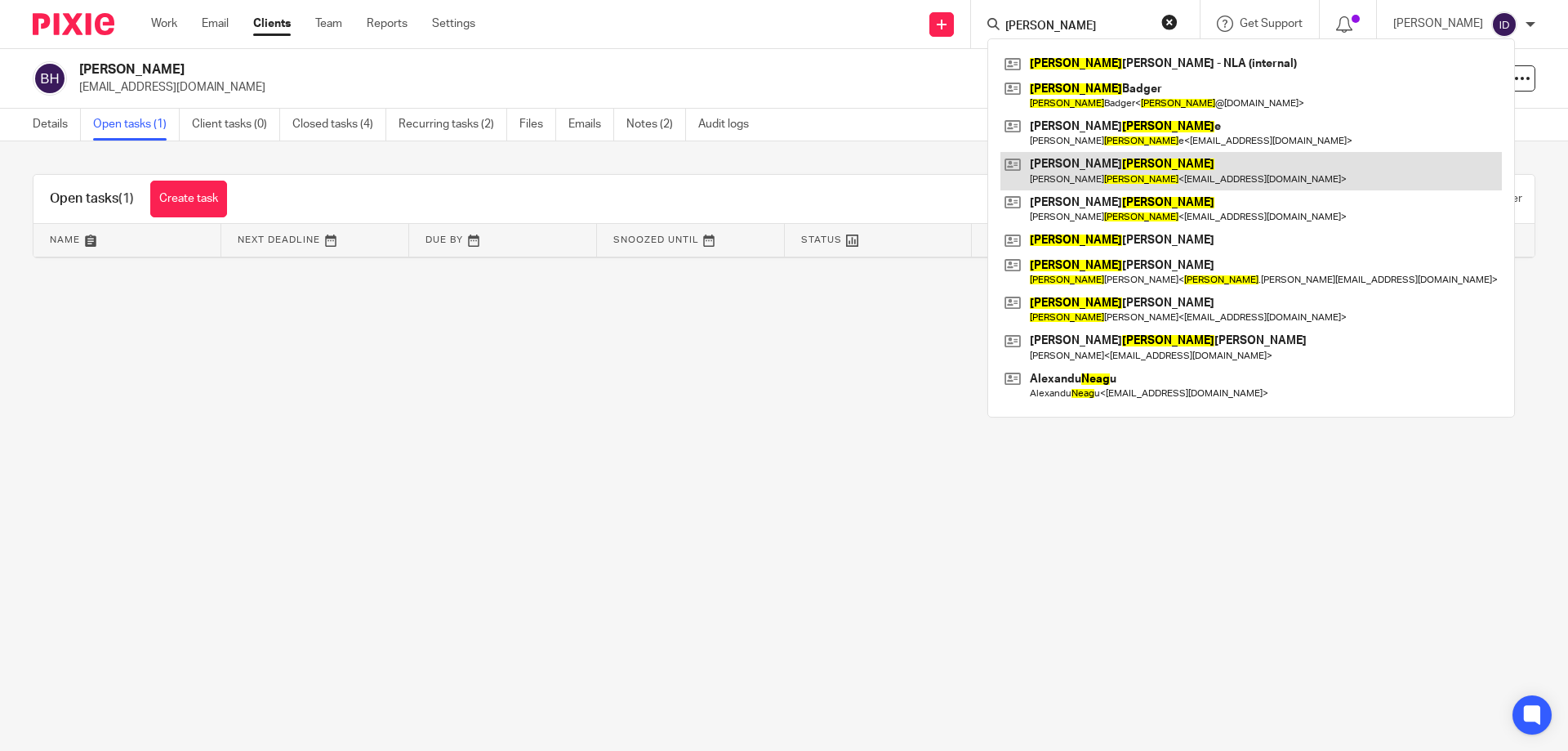
type input "neal"
click at [1089, 163] on link at bounding box center [1251, 170] width 501 height 37
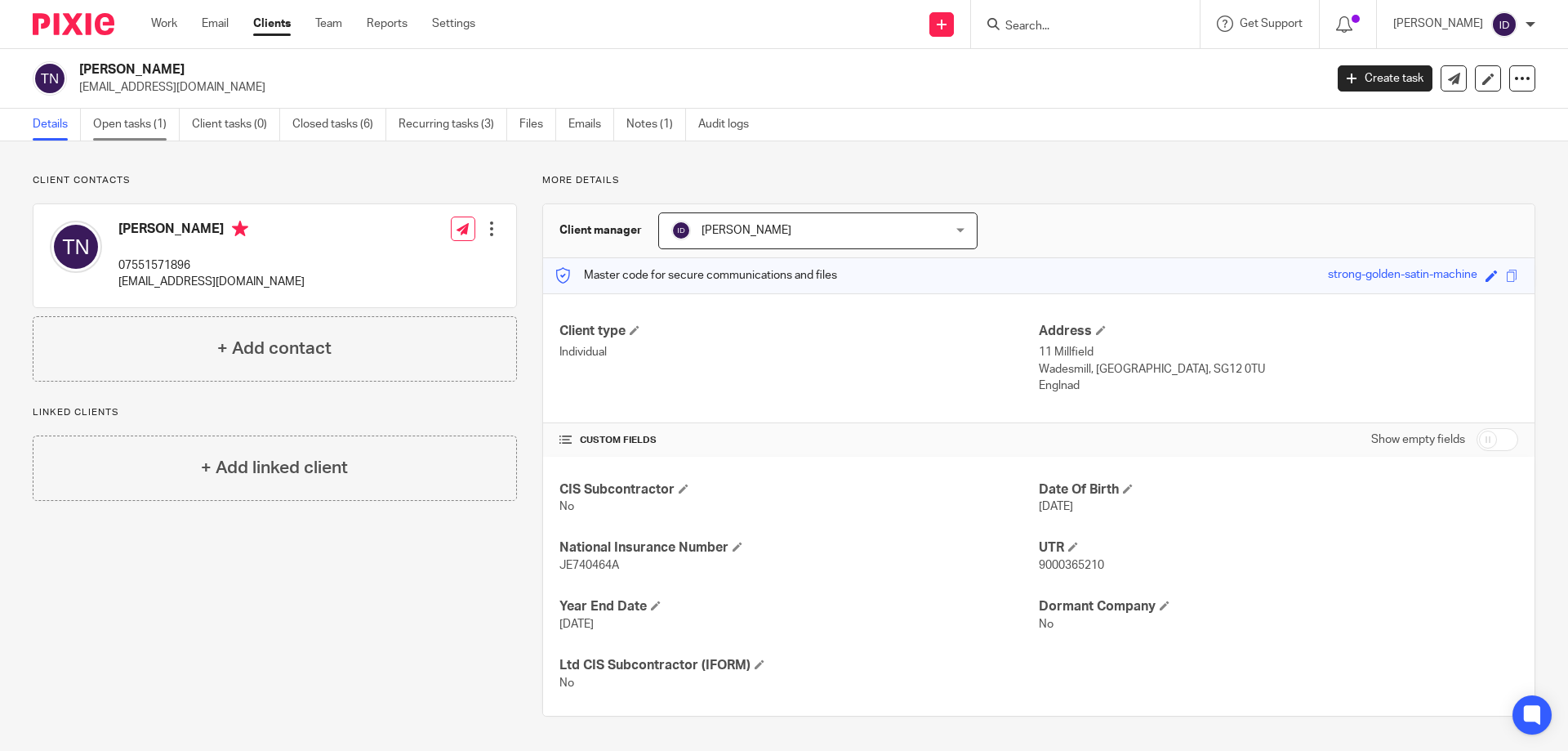
click at [140, 125] on link "Open tasks (1)" at bounding box center [136, 124] width 87 height 32
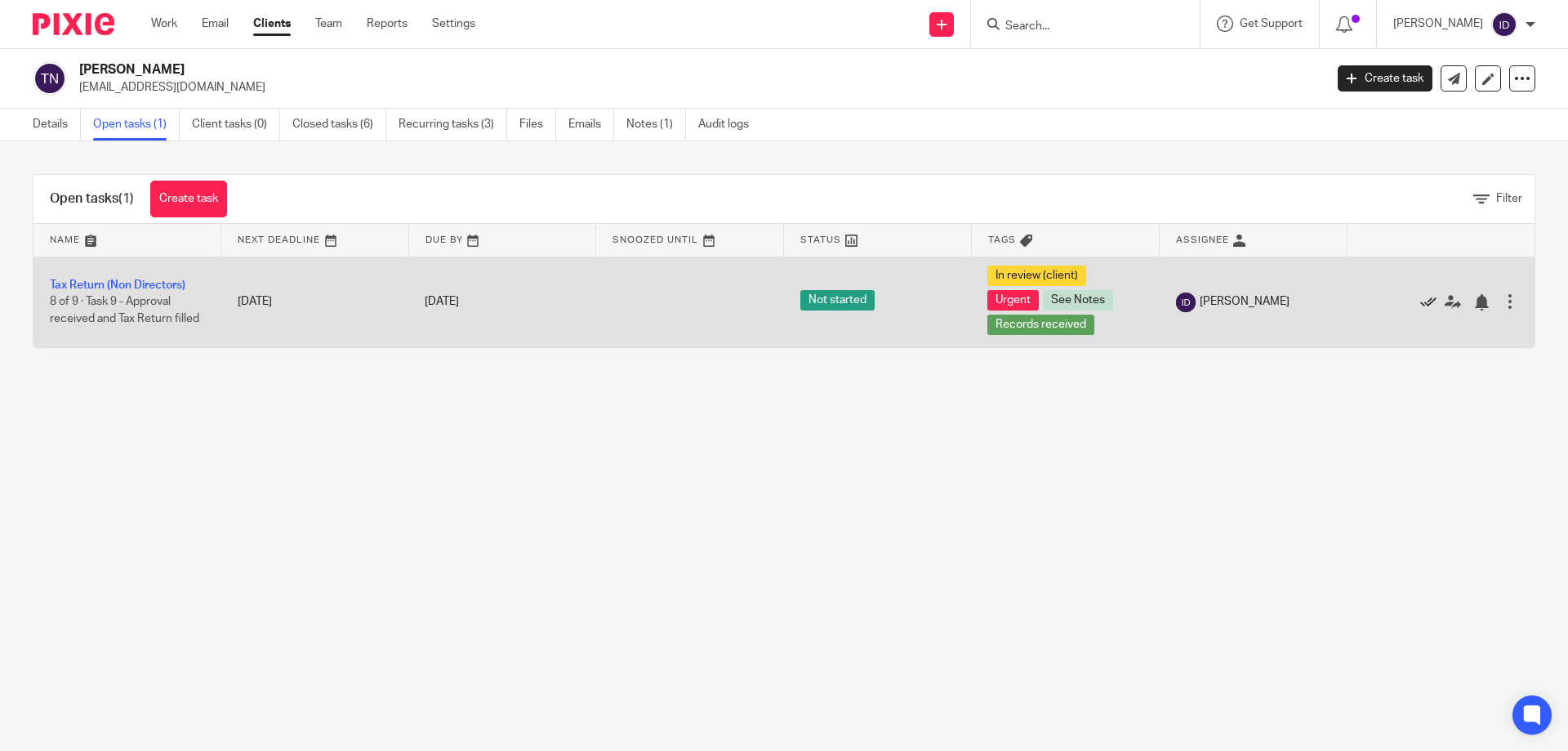
click at [1420, 306] on icon at bounding box center [1428, 302] width 16 height 16
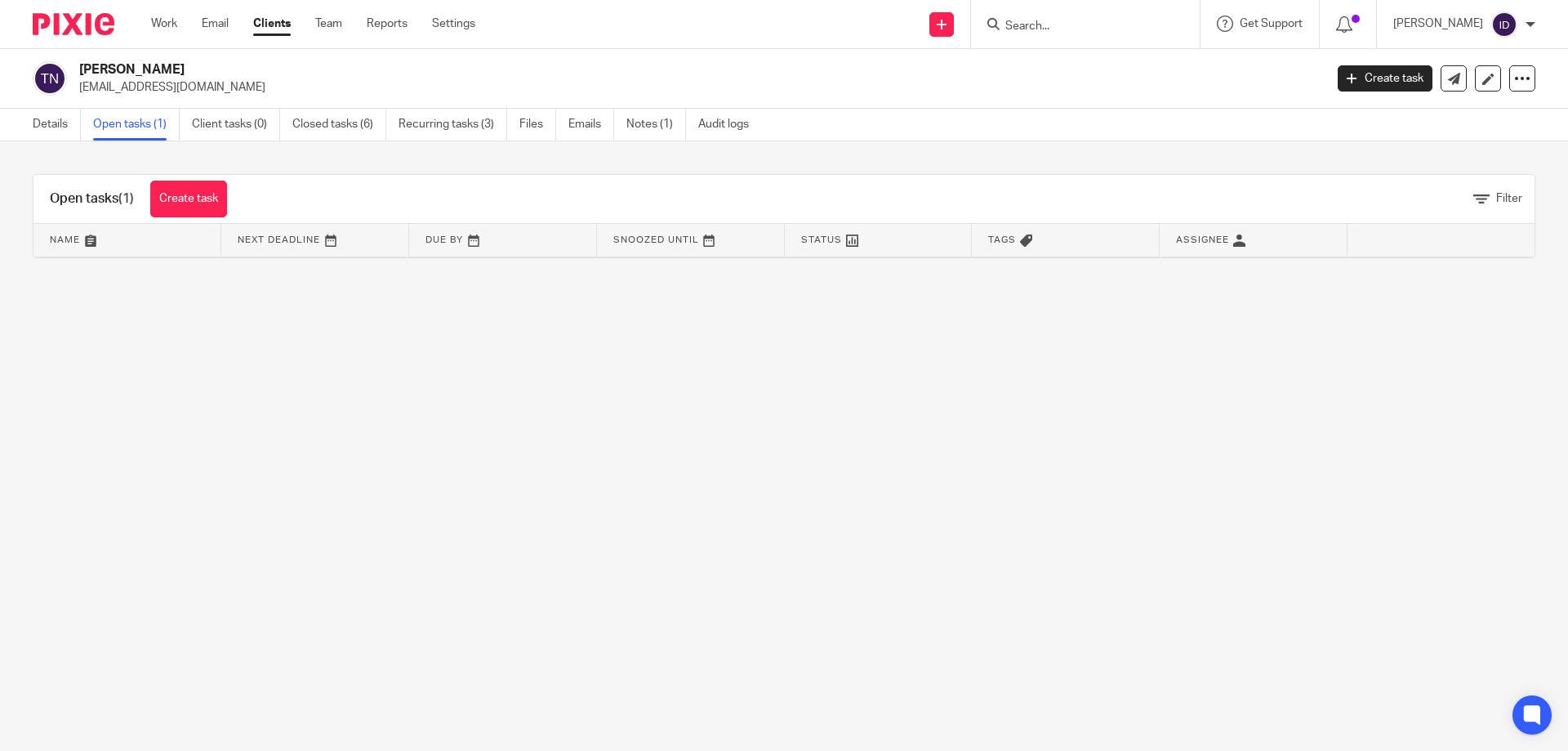
click at [1091, 26] on input "Search" at bounding box center [1077, 26] width 147 height 15
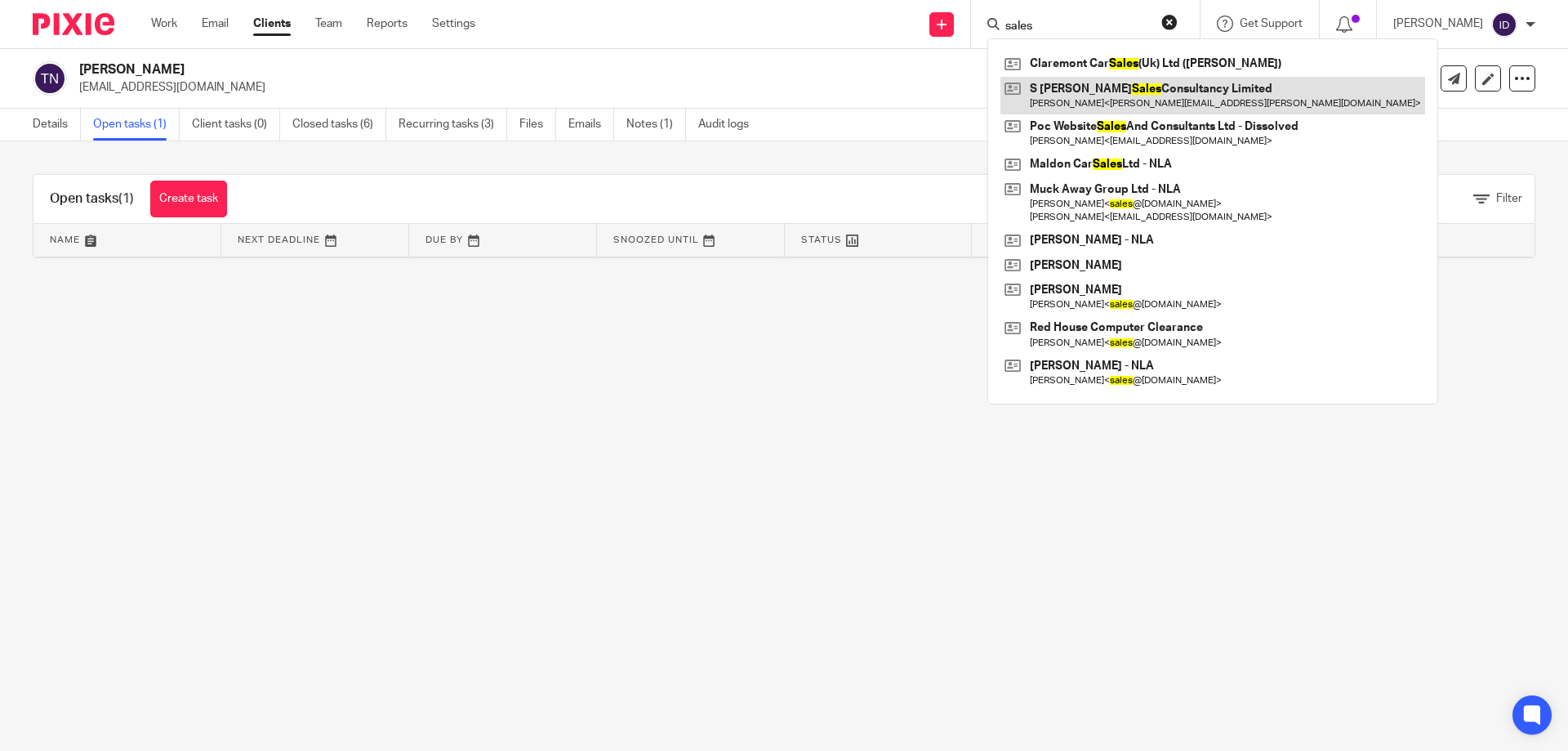
type input "sales"
click at [1095, 82] on link at bounding box center [1213, 95] width 425 height 37
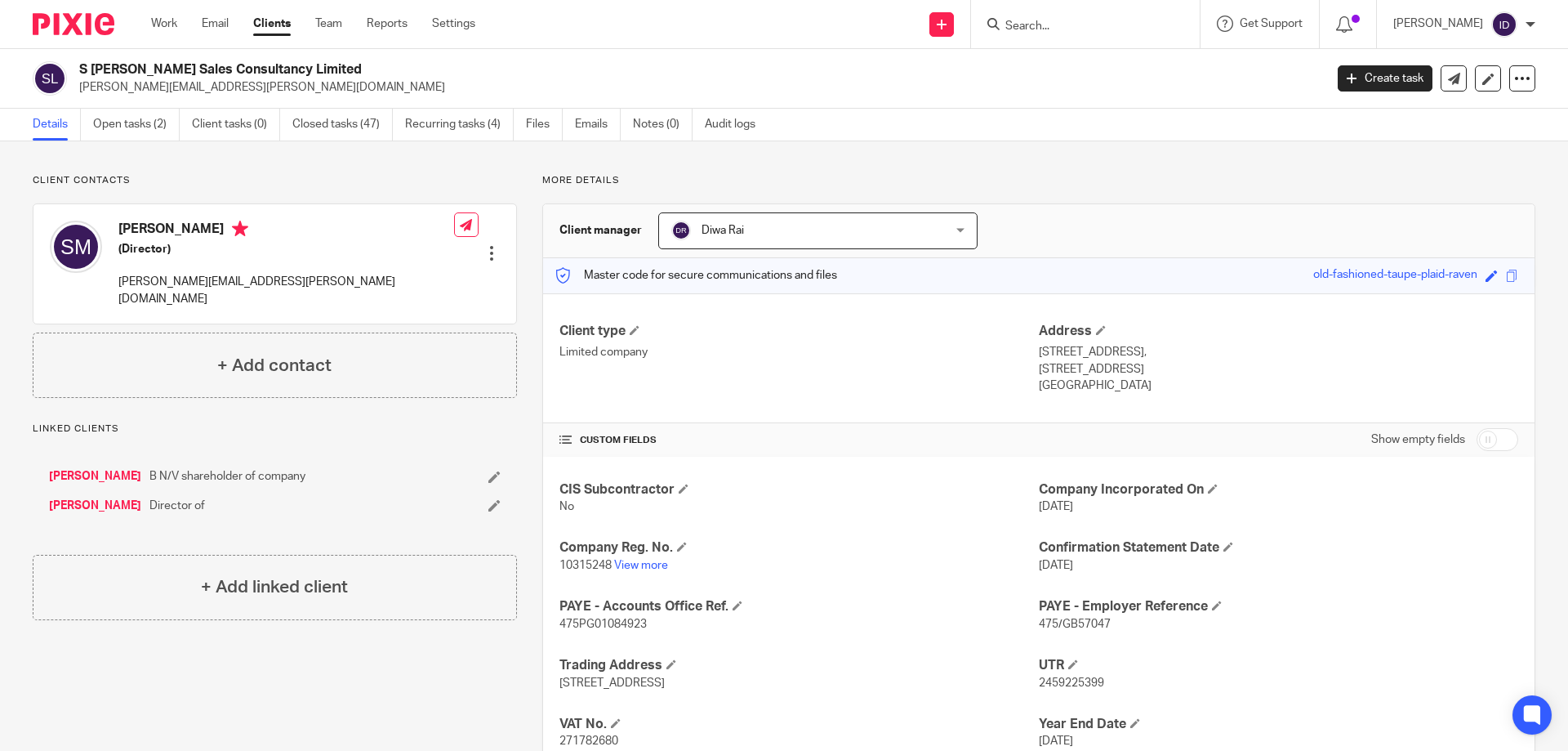
drag, startPoint x: 956, startPoint y: 50, endPoint x: 971, endPoint y: 76, distance: 30.0
click at [971, 76] on div "S Mason Sales Consultancy Limited steven.mason@bookabuilderuk.com Create task U…" at bounding box center [784, 79] width 1568 height 59
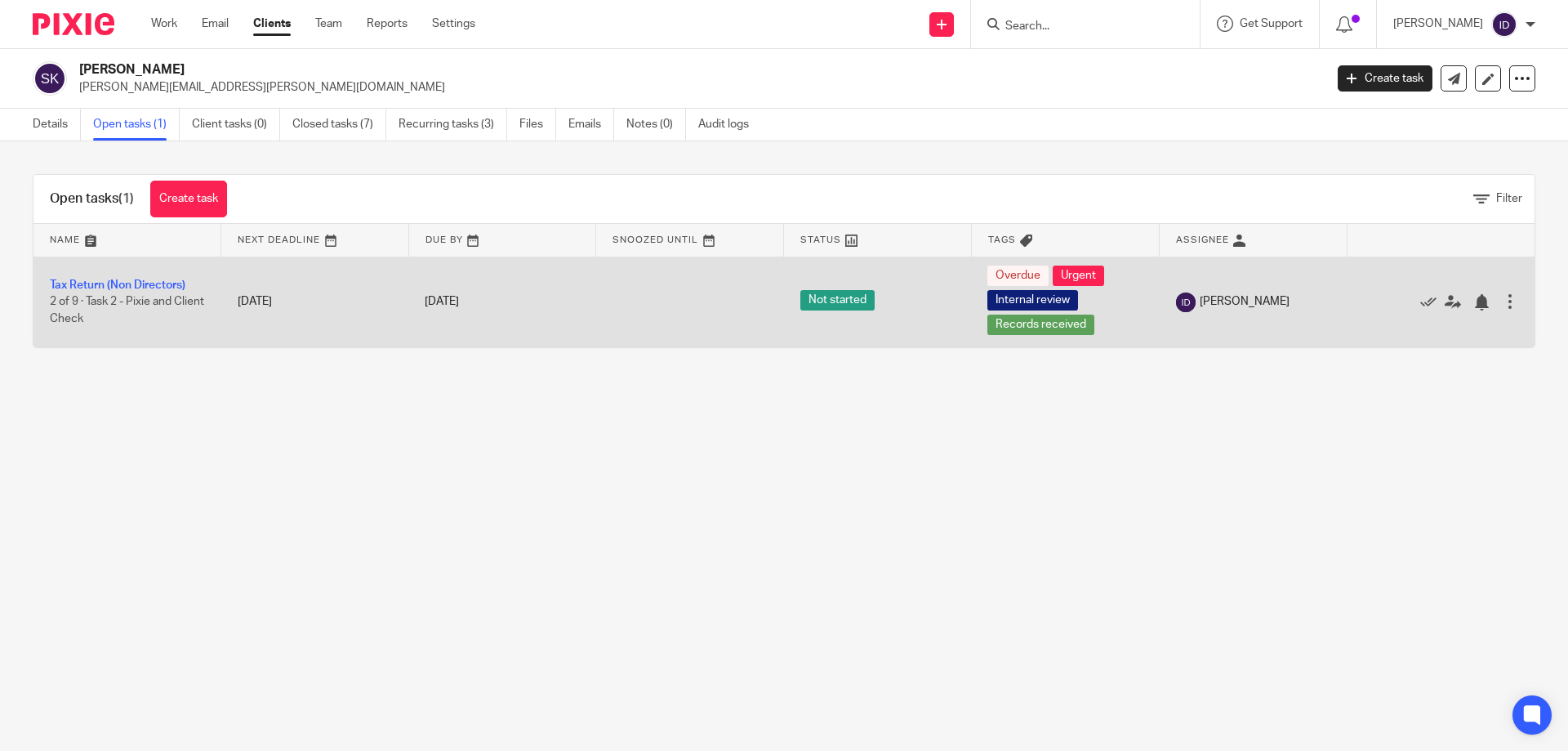
click at [163, 277] on td "Tax Return (Non Directors) 2 of 9 · Task 2 - Pixie and Client Check" at bounding box center [128, 301] width 188 height 90
click at [160, 280] on link "Tax Return (Non Directors)" at bounding box center [118, 285] width 135 height 12
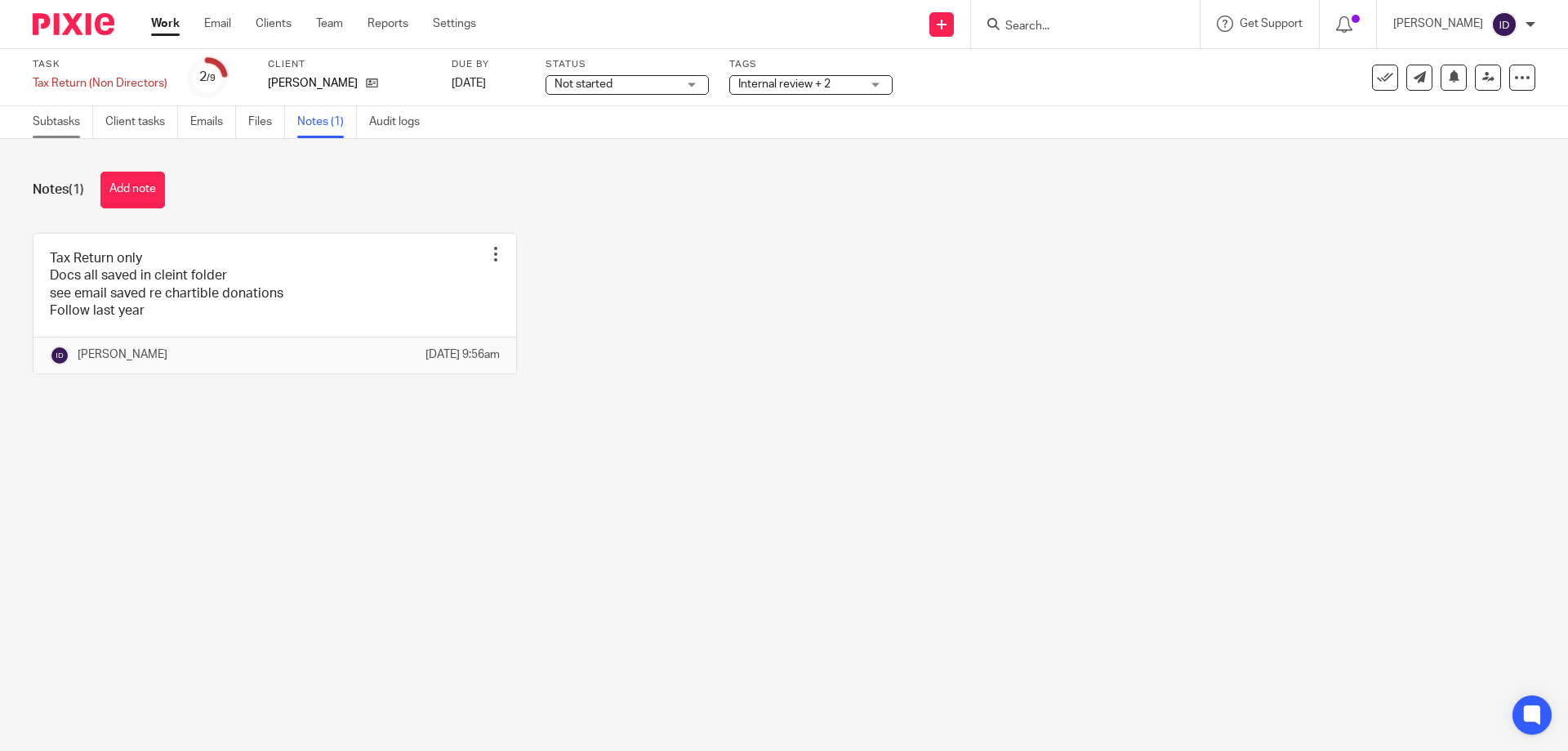
click at [55, 128] on link "Subtasks" at bounding box center [63, 122] width 60 height 32
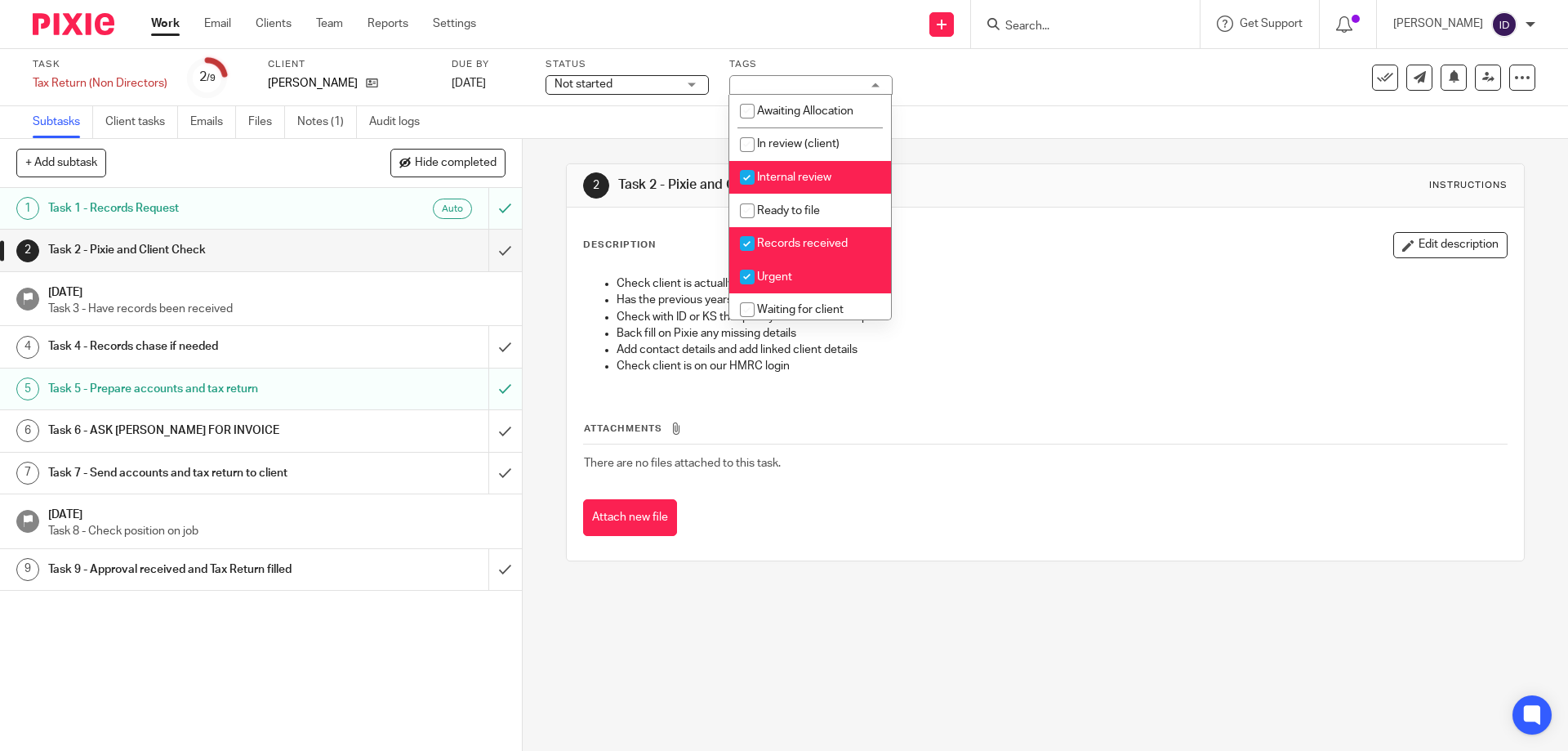
click at [747, 171] on input "checkbox" at bounding box center [747, 177] width 31 height 31
checkbox input "false"
click at [745, 135] on input "checkbox" at bounding box center [747, 144] width 31 height 31
checkbox input "true"
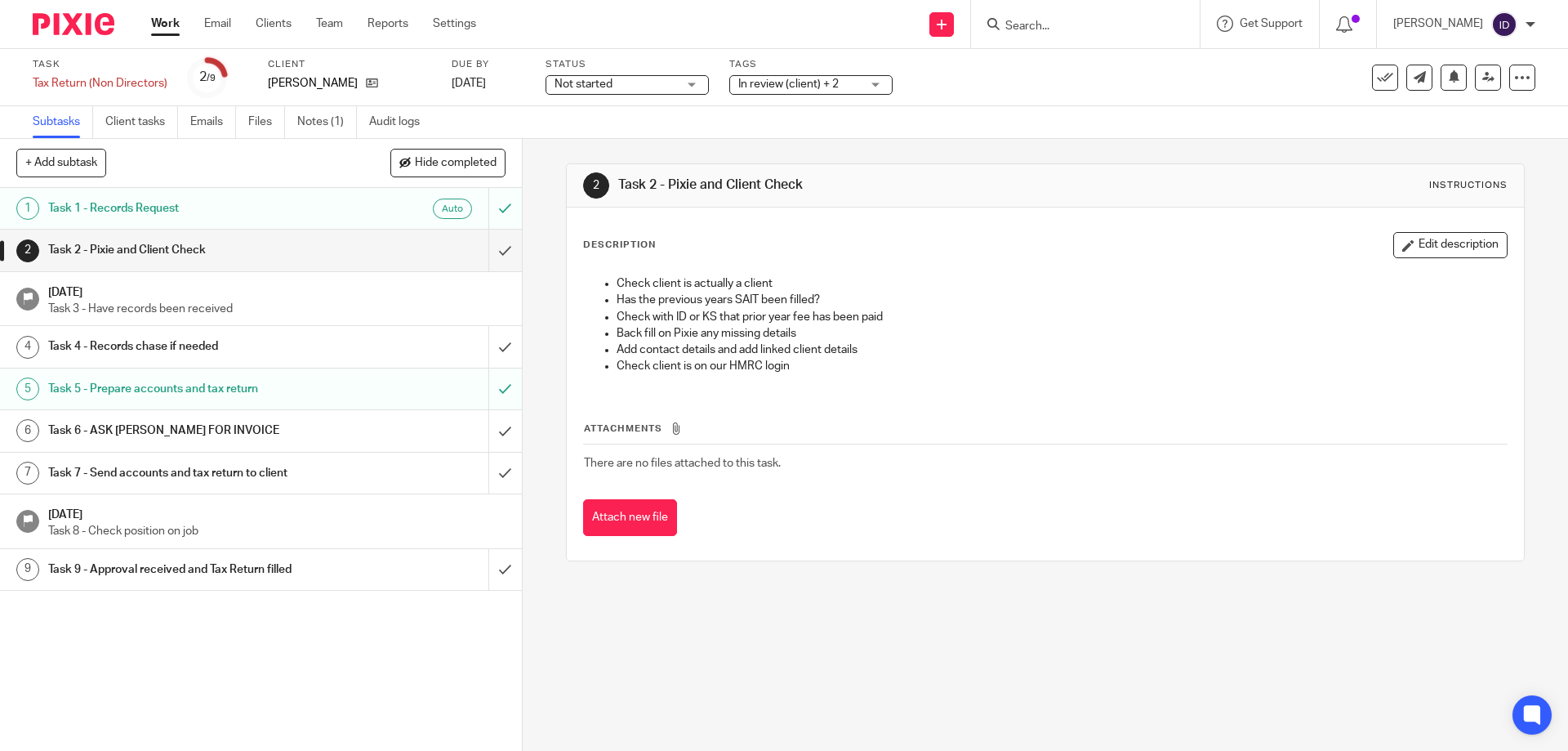
click at [1096, 168] on div "2 Task 2 - Pixie and Client Check Instructions" at bounding box center [1045, 185] width 956 height 43
click at [487, 250] on input "submit" at bounding box center [261, 249] width 522 height 41
